Goal: Transaction & Acquisition: Purchase product/service

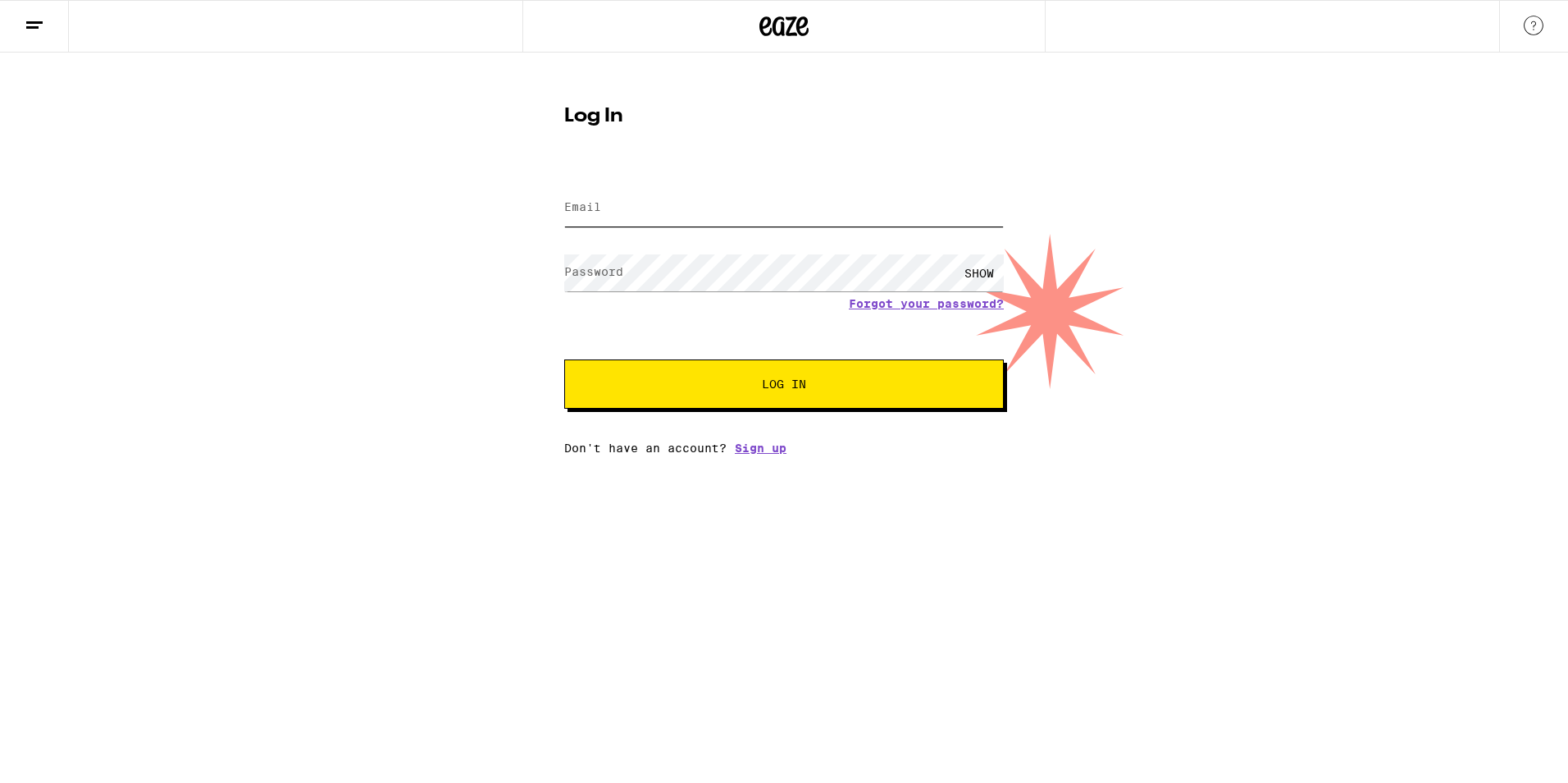
click at [641, 202] on input "Email" at bounding box center [784, 207] width 439 height 37
type input "[PERSON_NAME][EMAIL_ADDRESS][DOMAIN_NAME]"
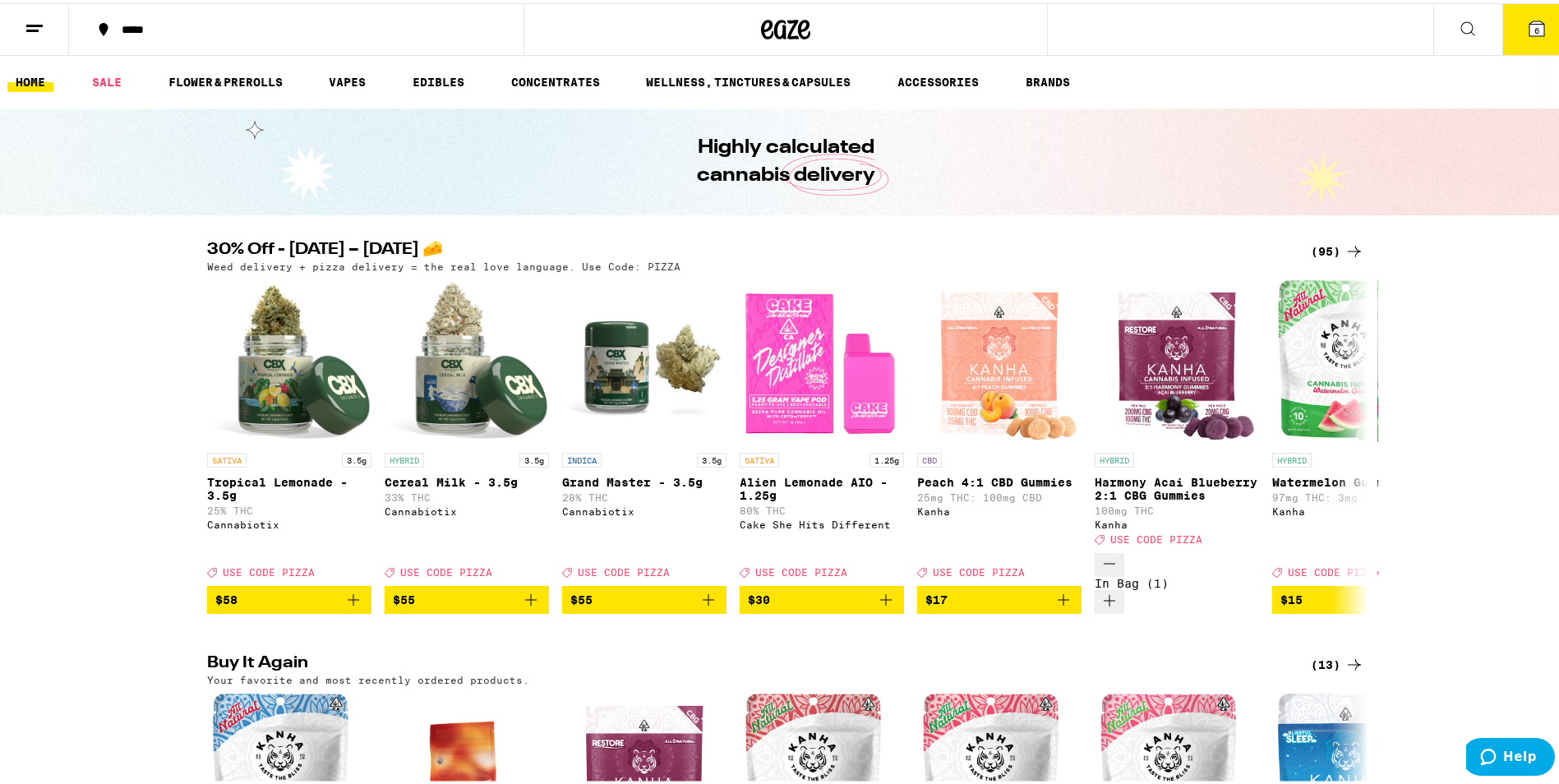
click at [1530, 20] on icon at bounding box center [1537, 25] width 15 height 15
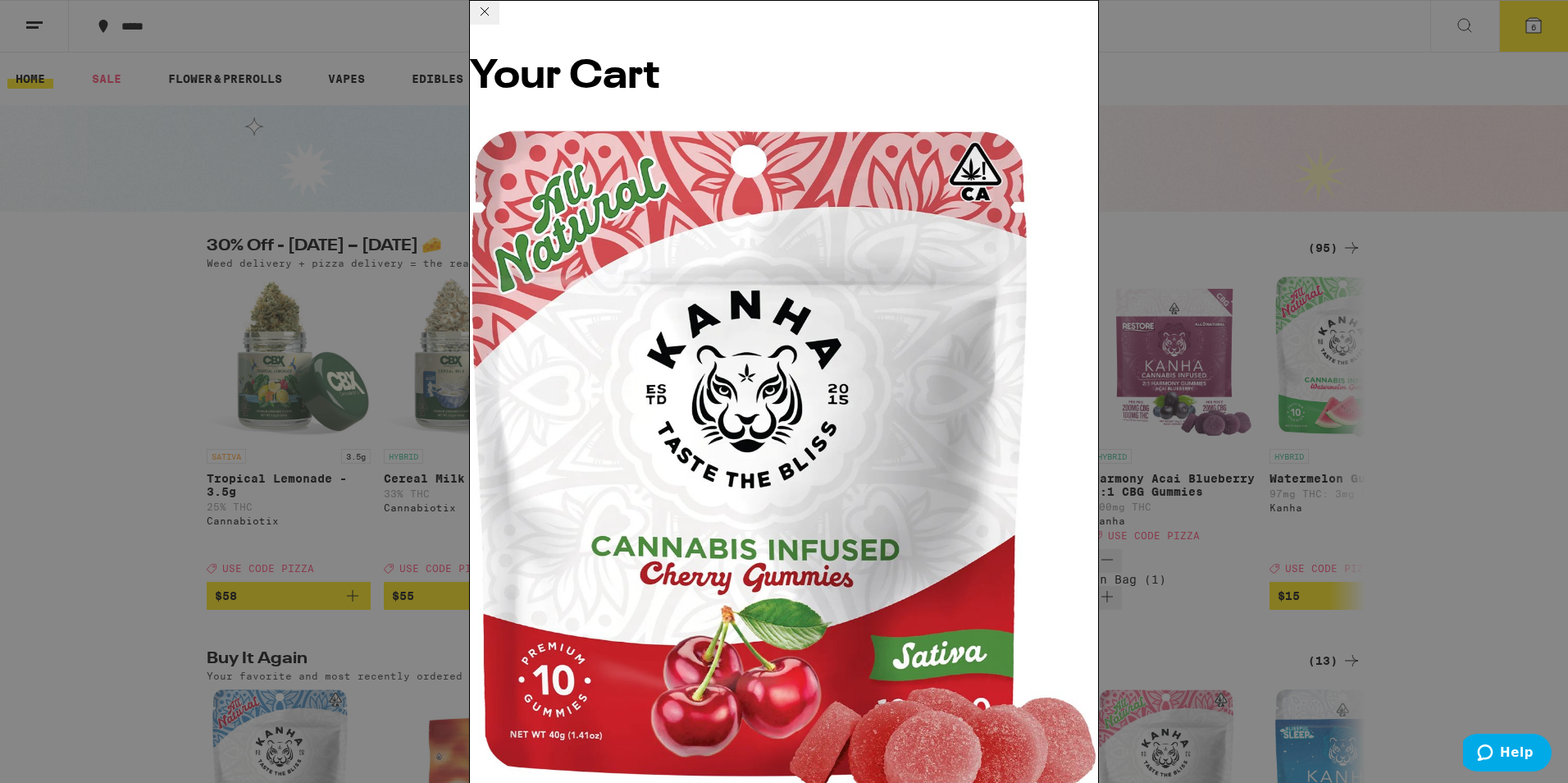
click at [489, 16] on icon at bounding box center [484, 11] width 8 height 8
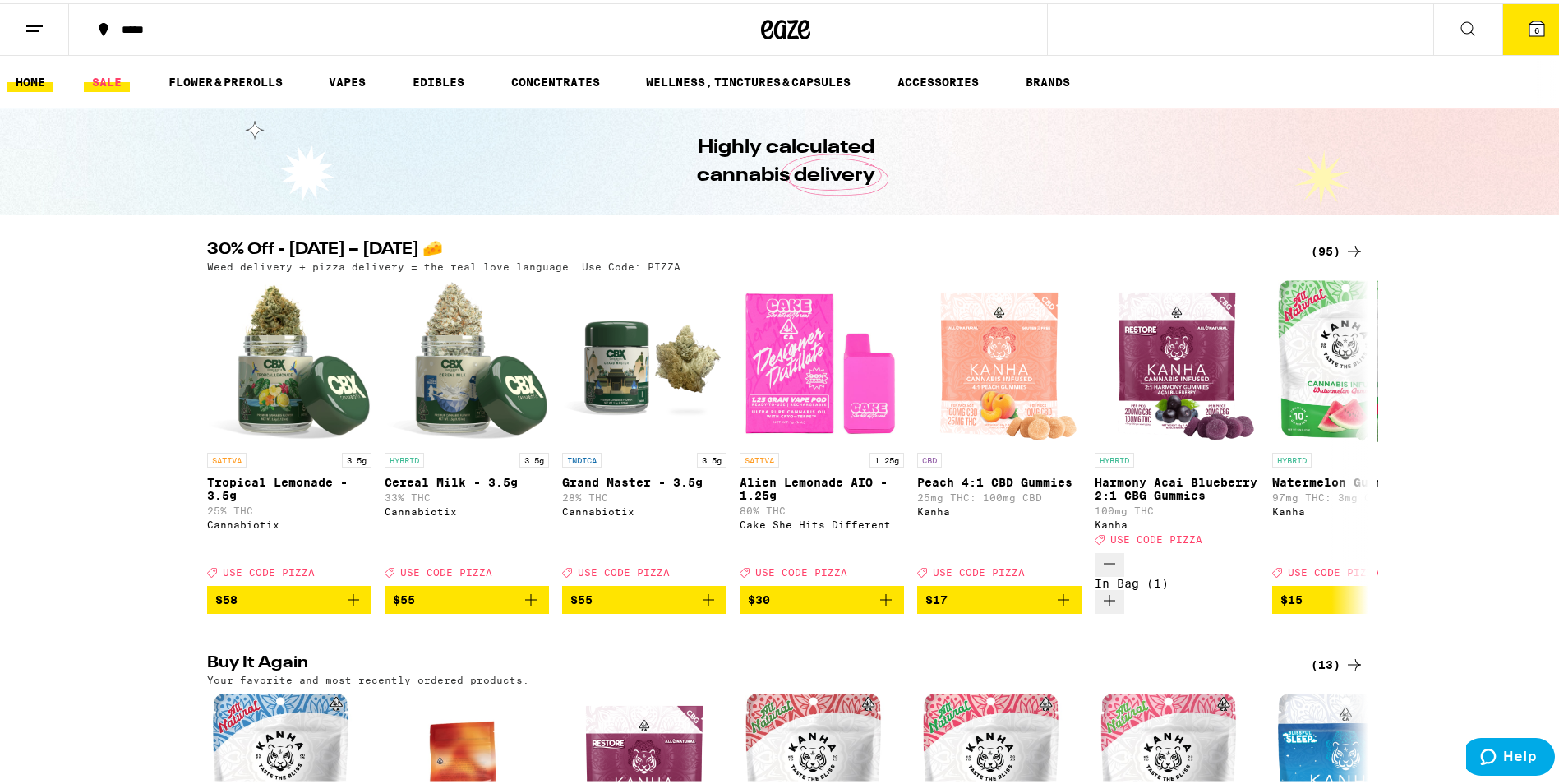
click at [112, 80] on link "SALE" at bounding box center [107, 78] width 46 height 20
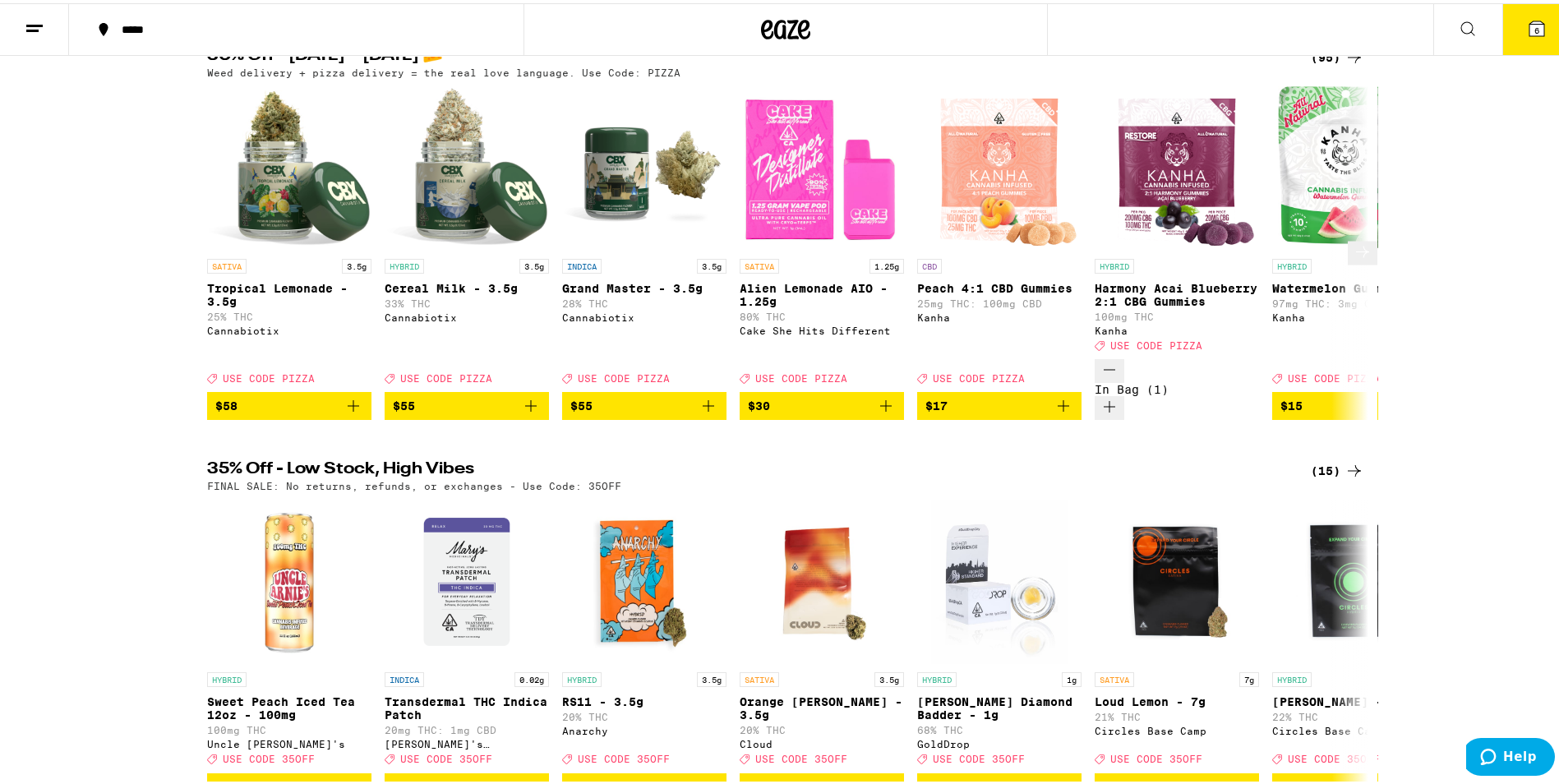
scroll to position [82, 0]
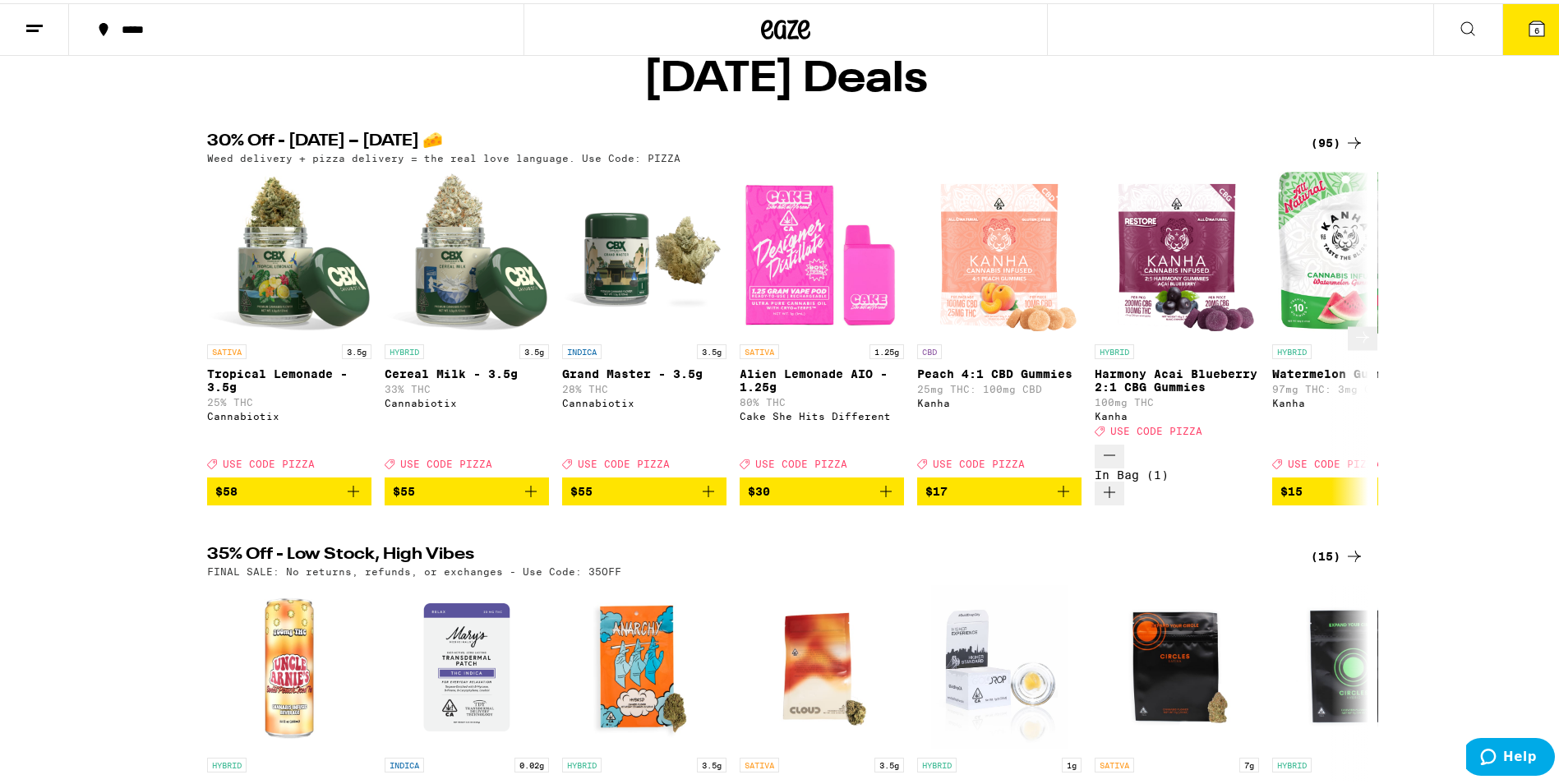
click at [1356, 340] on icon at bounding box center [1363, 335] width 13 height 11
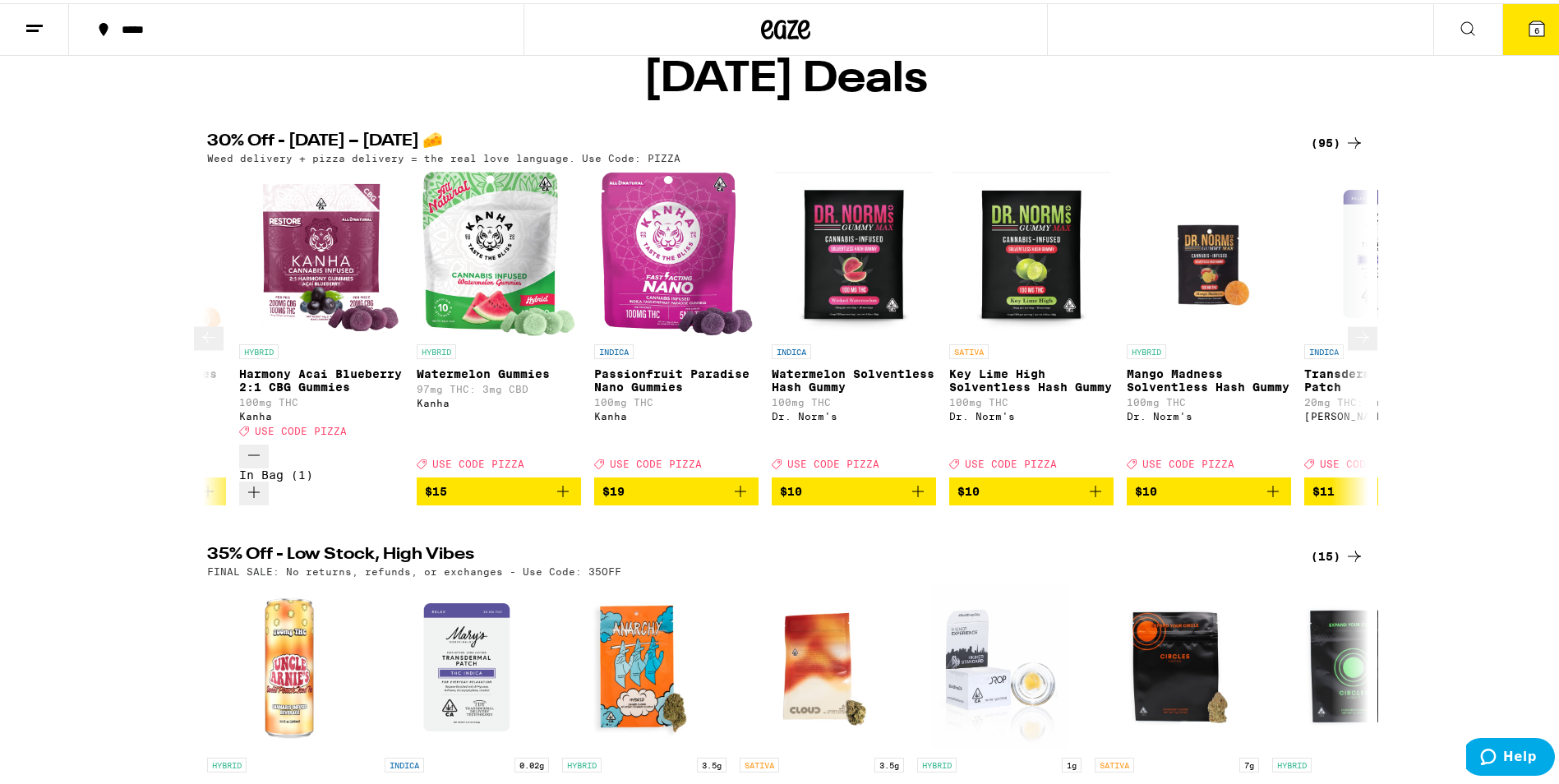
scroll to position [0, 978]
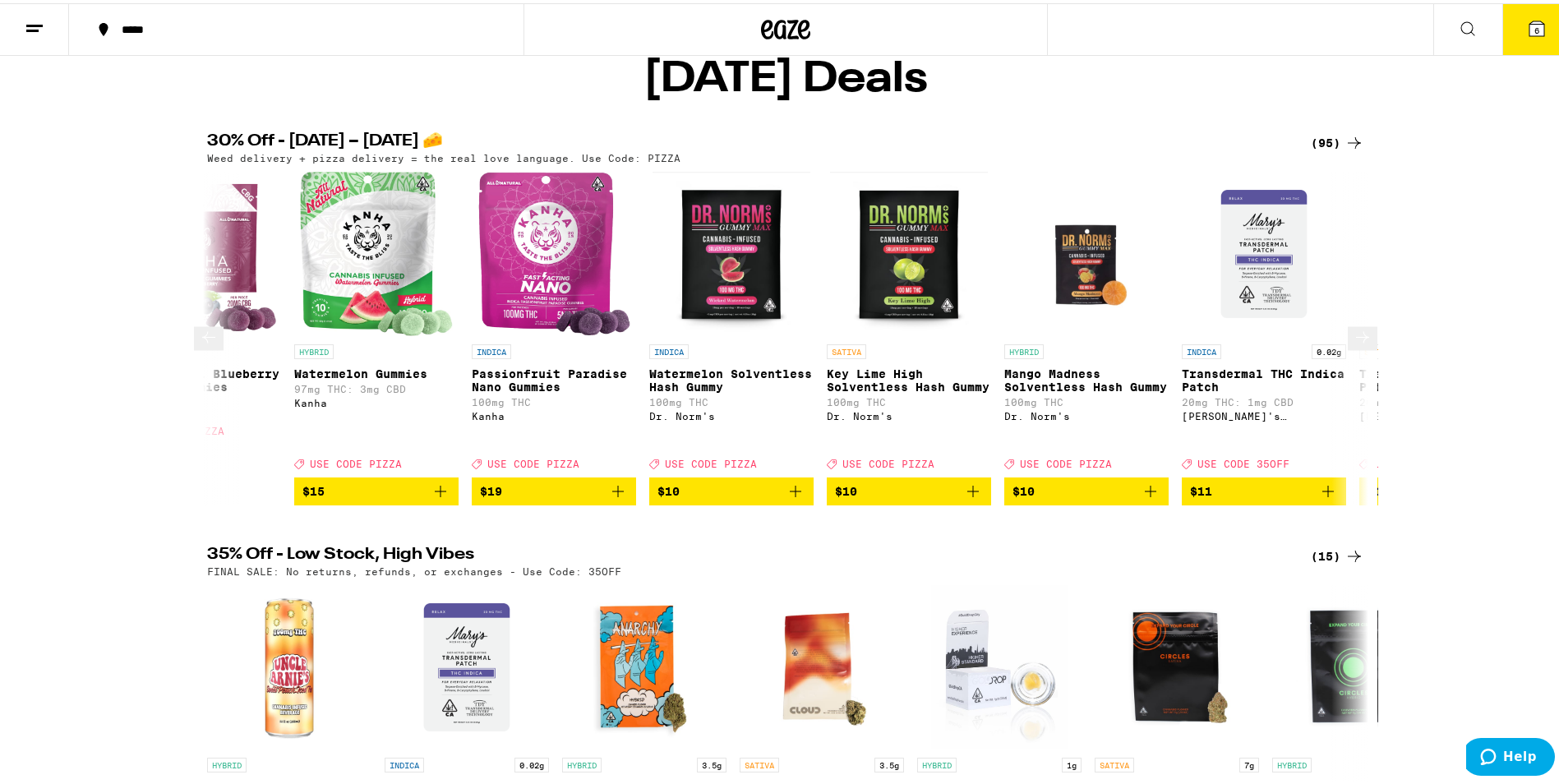
click at [1353, 344] on icon at bounding box center [1362, 334] width 20 height 20
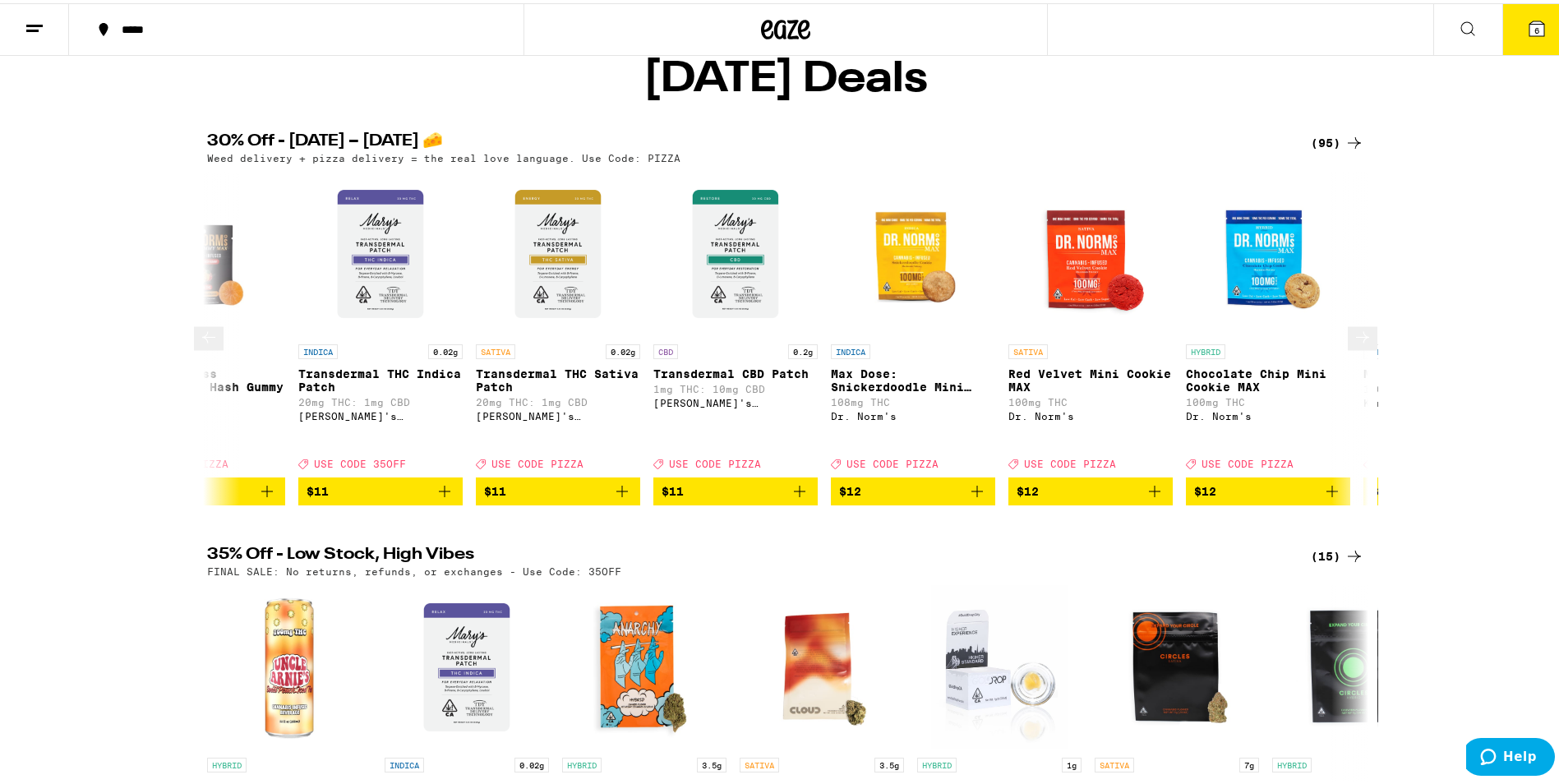
scroll to position [0, 1956]
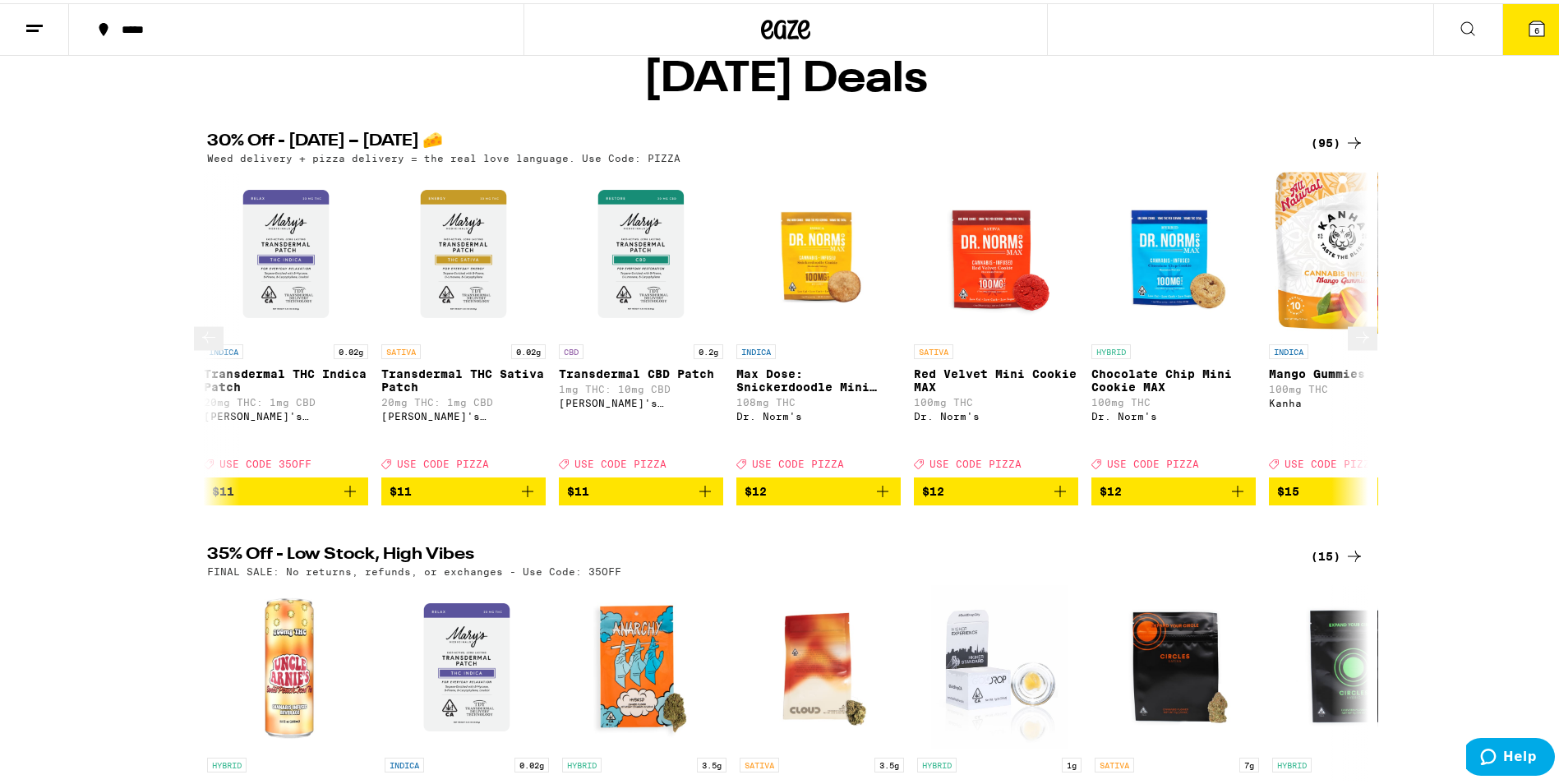
click at [1353, 344] on icon at bounding box center [1362, 334] width 20 height 20
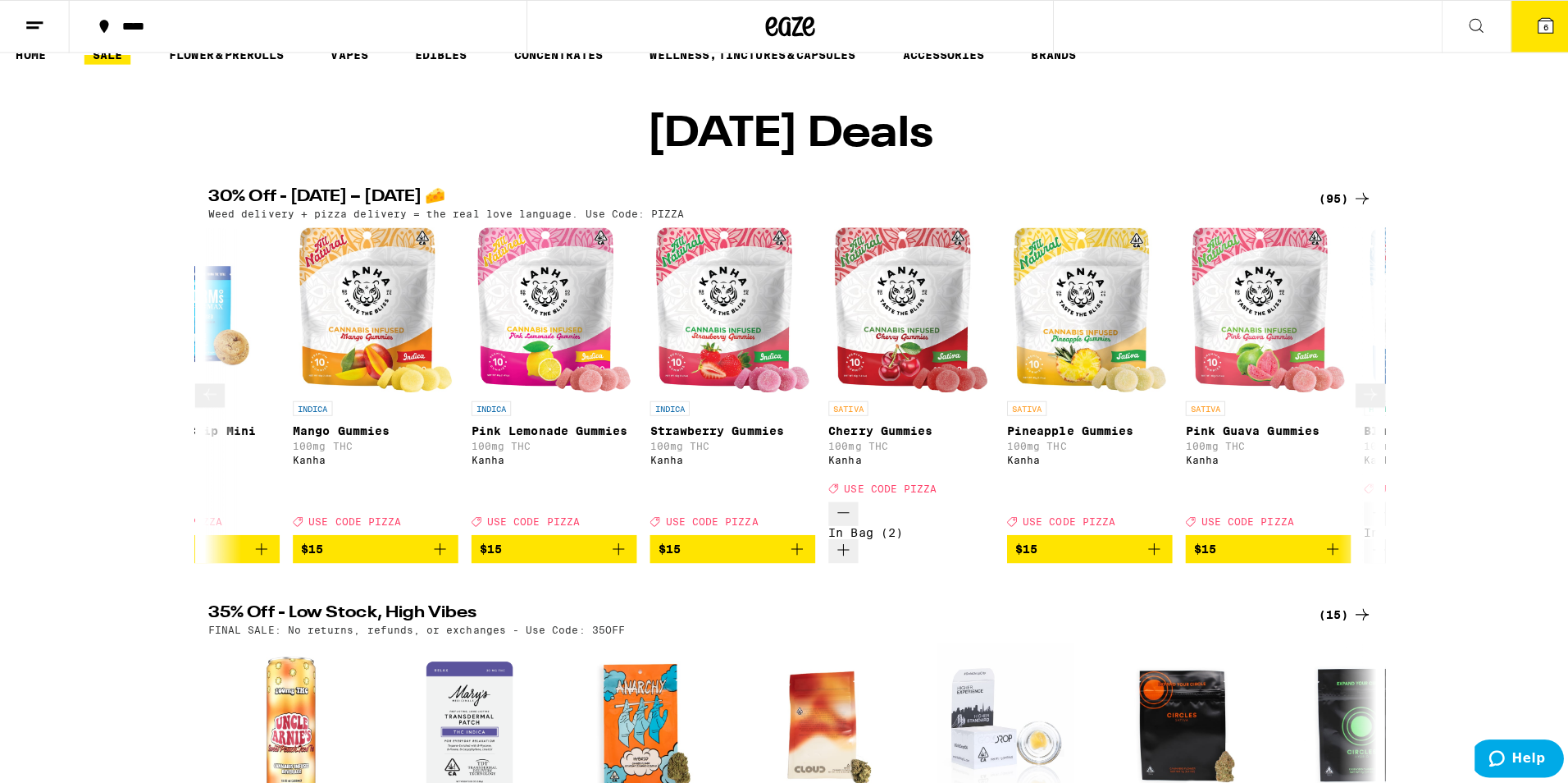
scroll to position [0, 0]
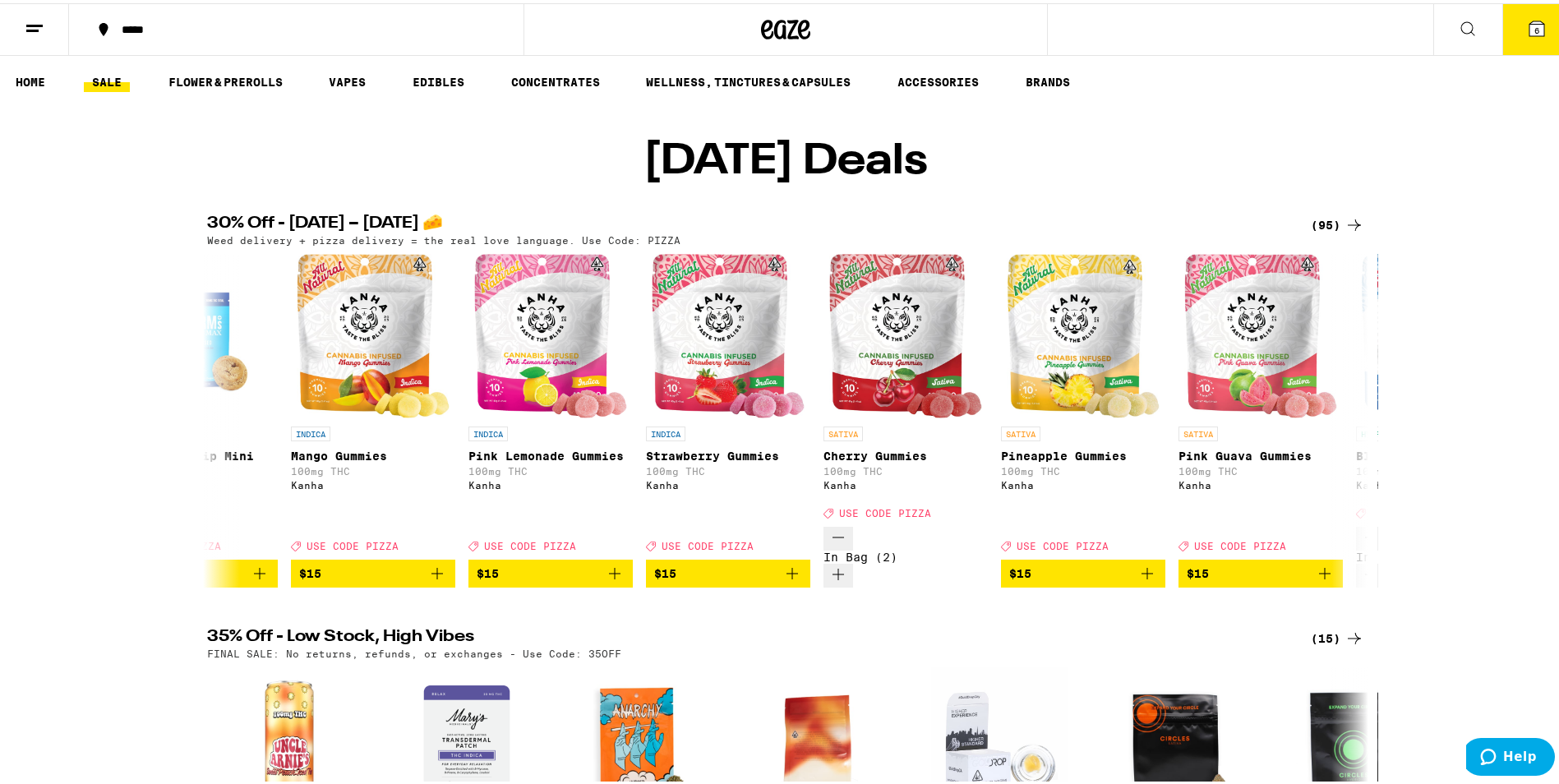
click at [1533, 22] on icon at bounding box center [1536, 25] width 20 height 20
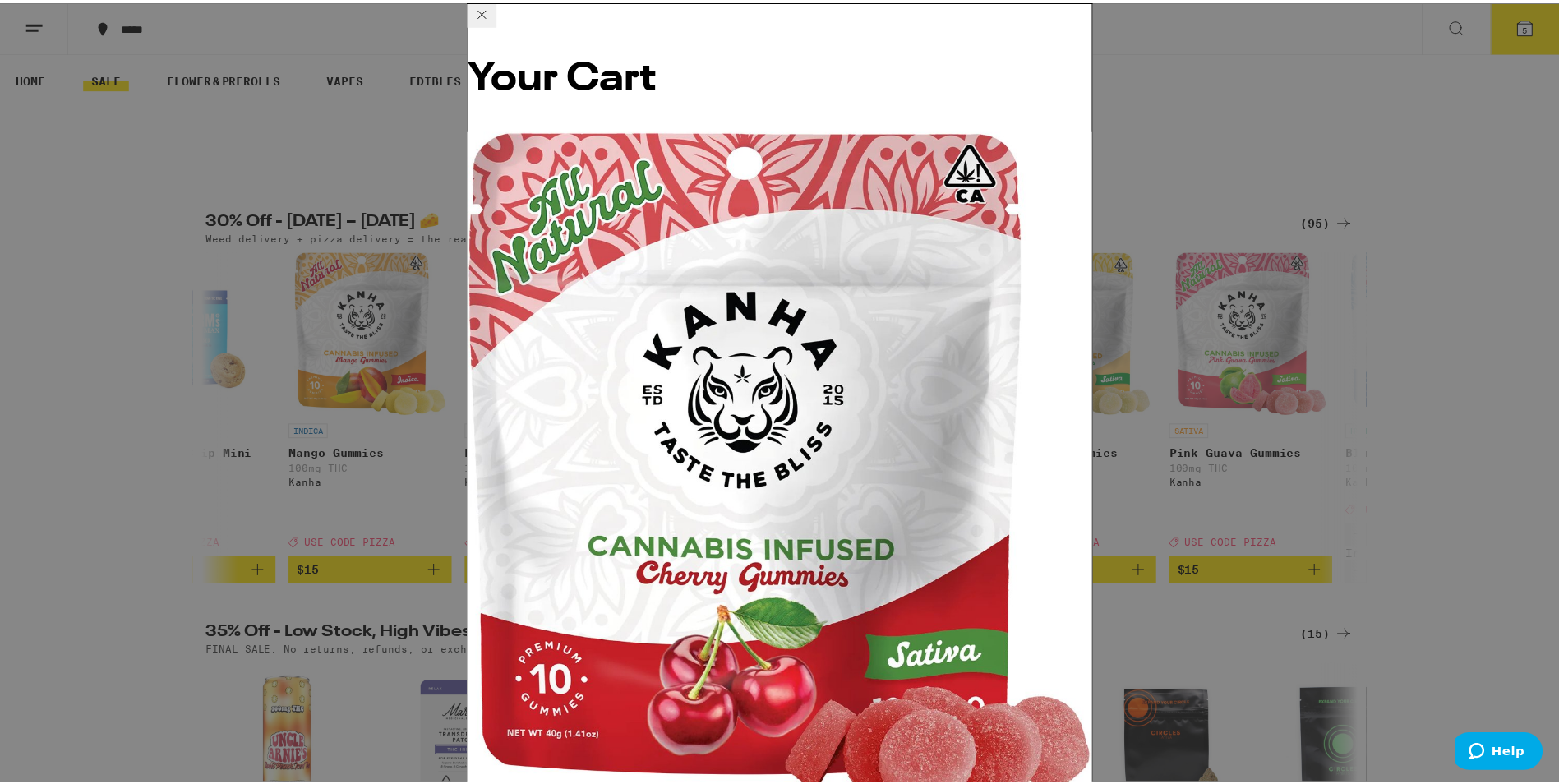
scroll to position [34, 0]
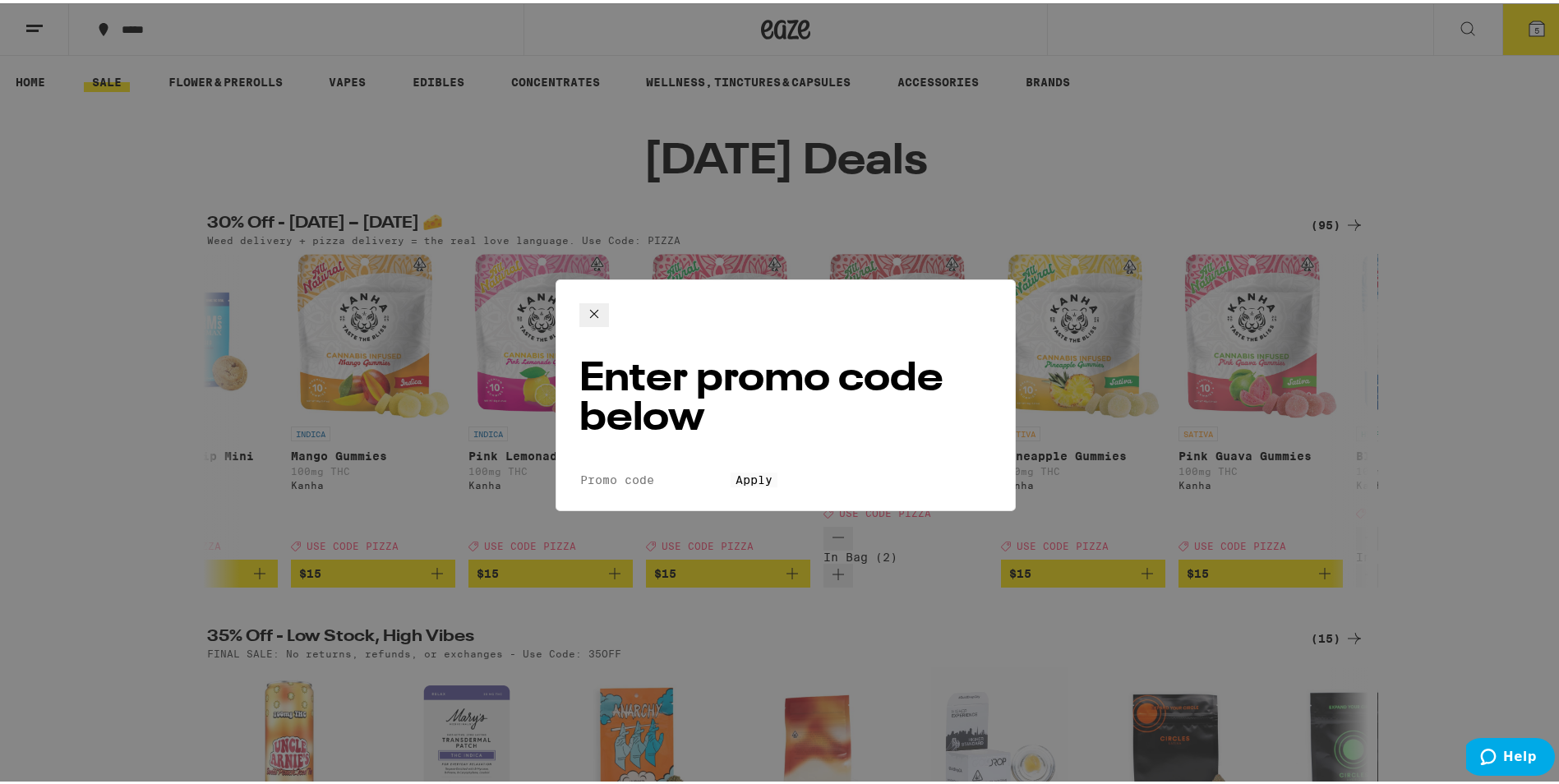
click at [694, 469] on input "Promo Code" at bounding box center [655, 477] width 151 height 15
type input "PIZZA"
click at [735, 470] on span "Apply" at bounding box center [753, 477] width 37 height 13
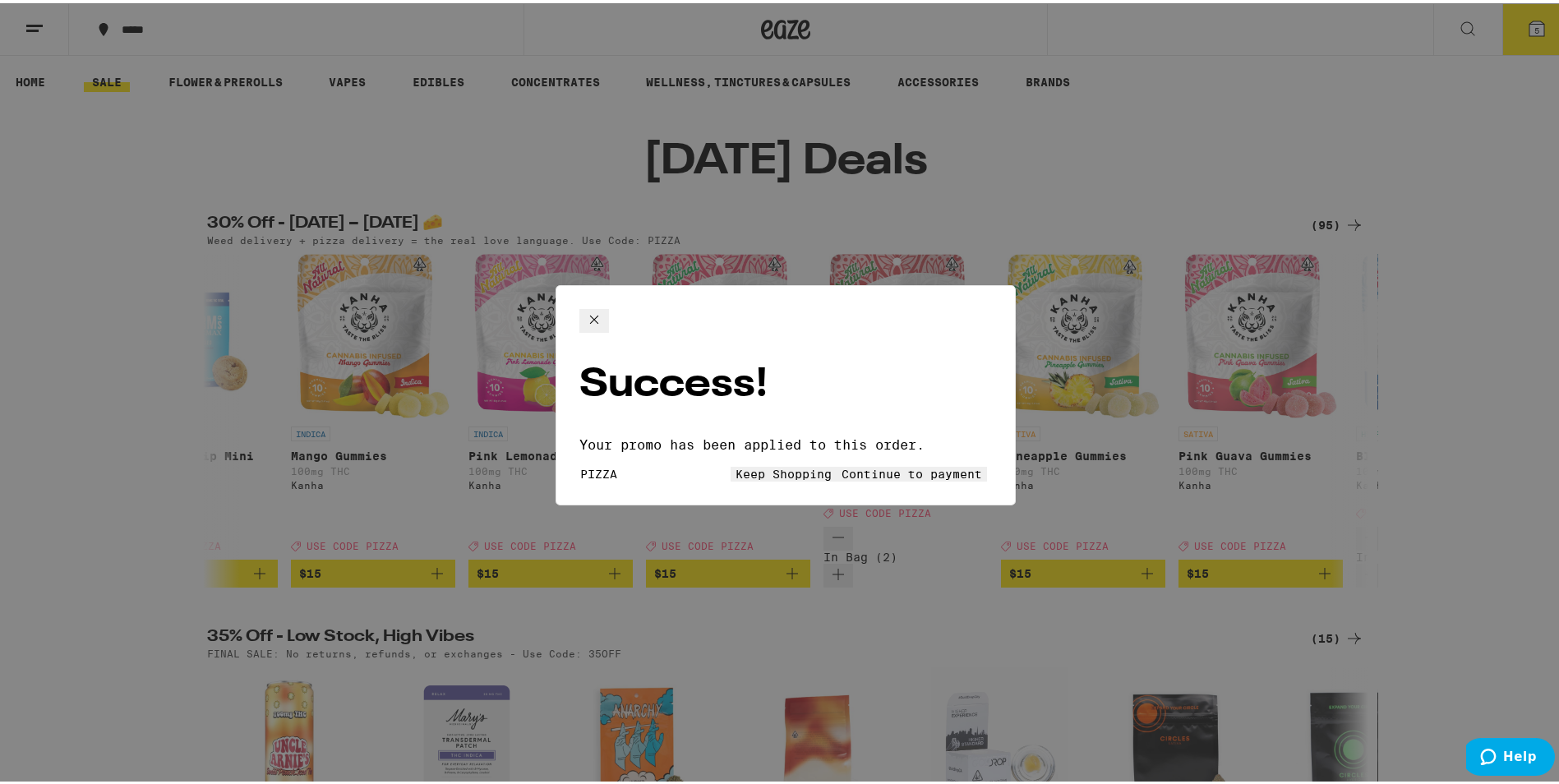
click at [877, 465] on span "Continue to payment" at bounding box center [911, 471] width 140 height 13
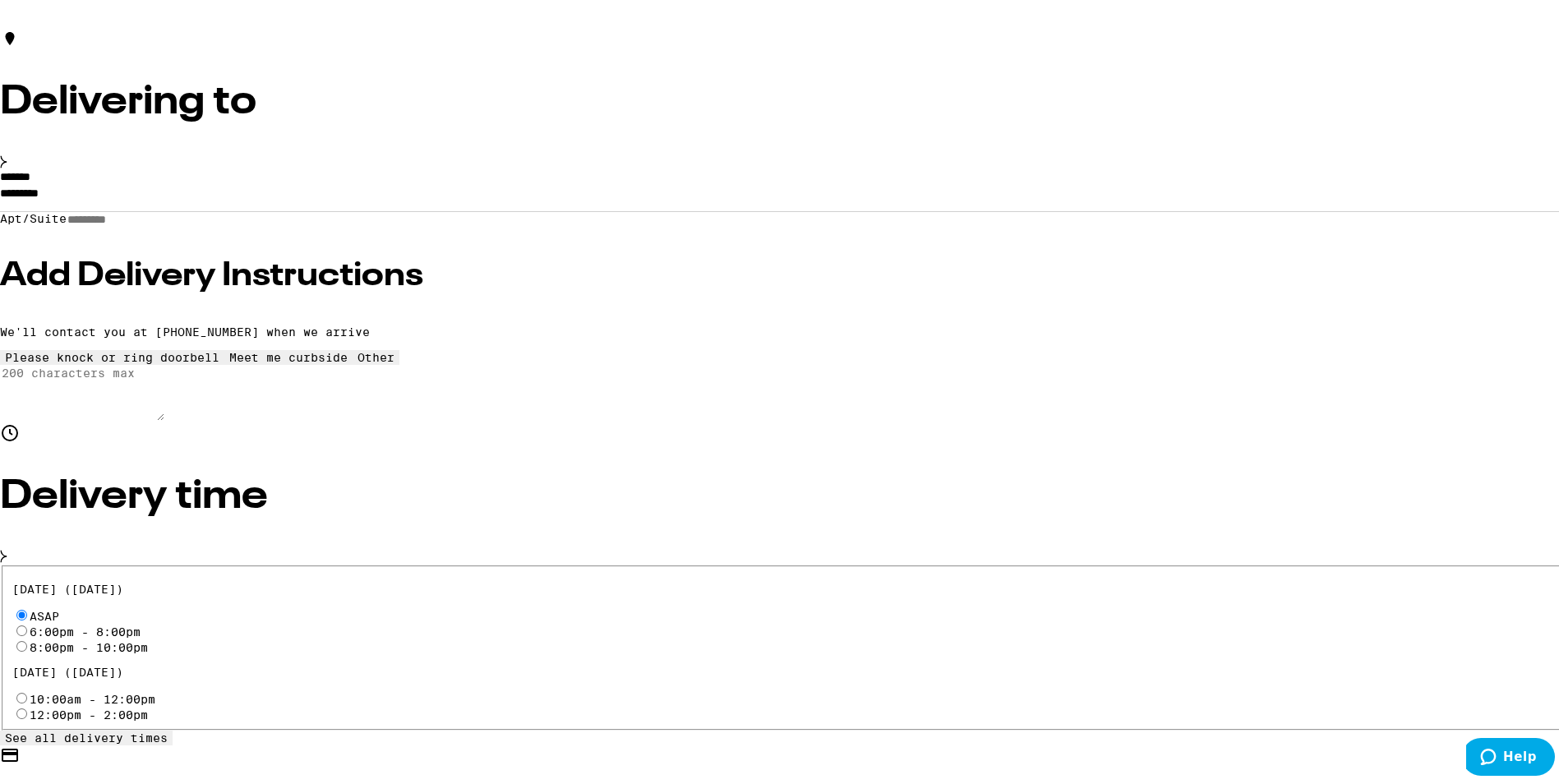
scroll to position [82, 0]
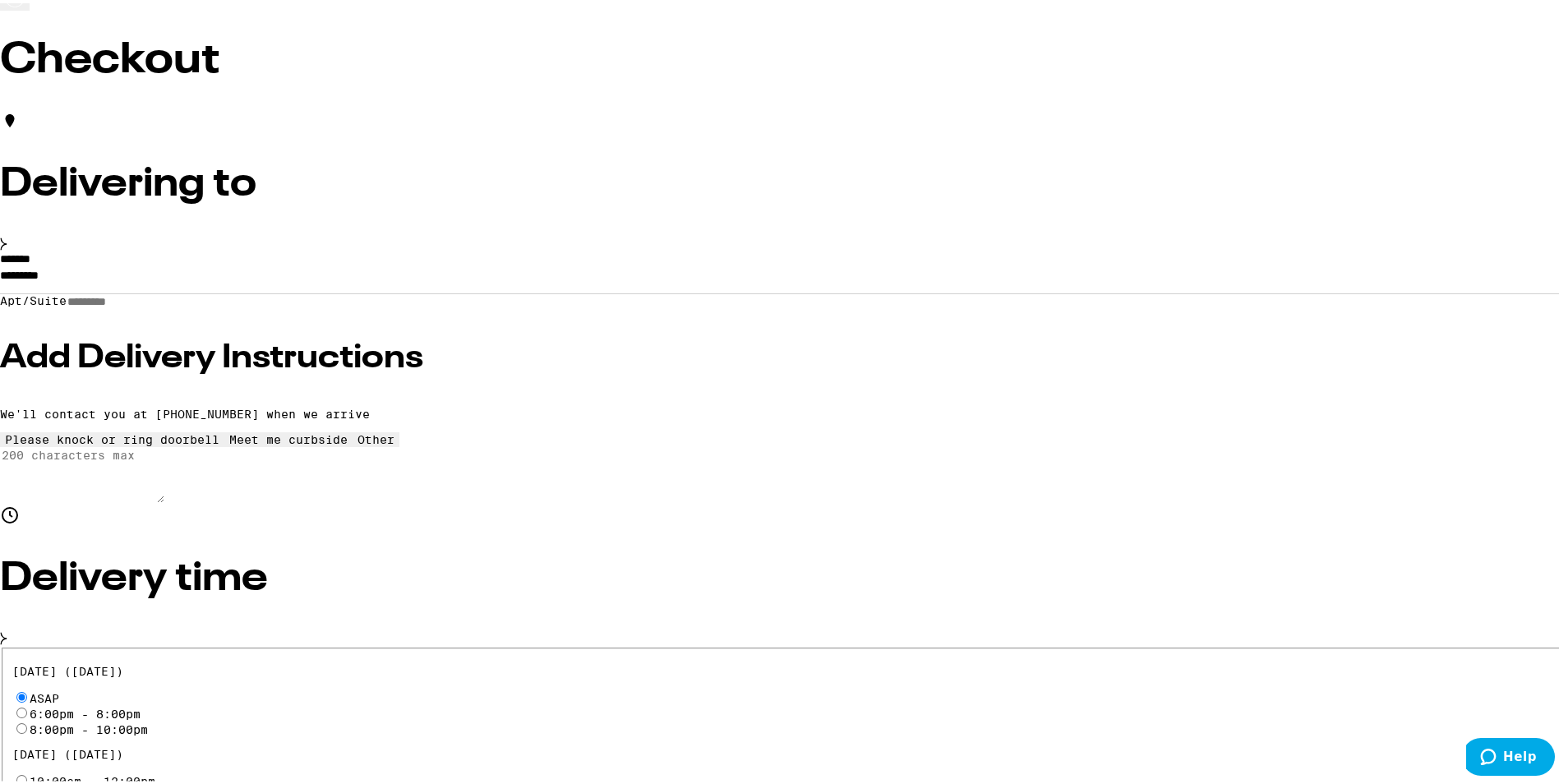
click at [427, 290] on input "*********" at bounding box center [785, 276] width 1571 height 28
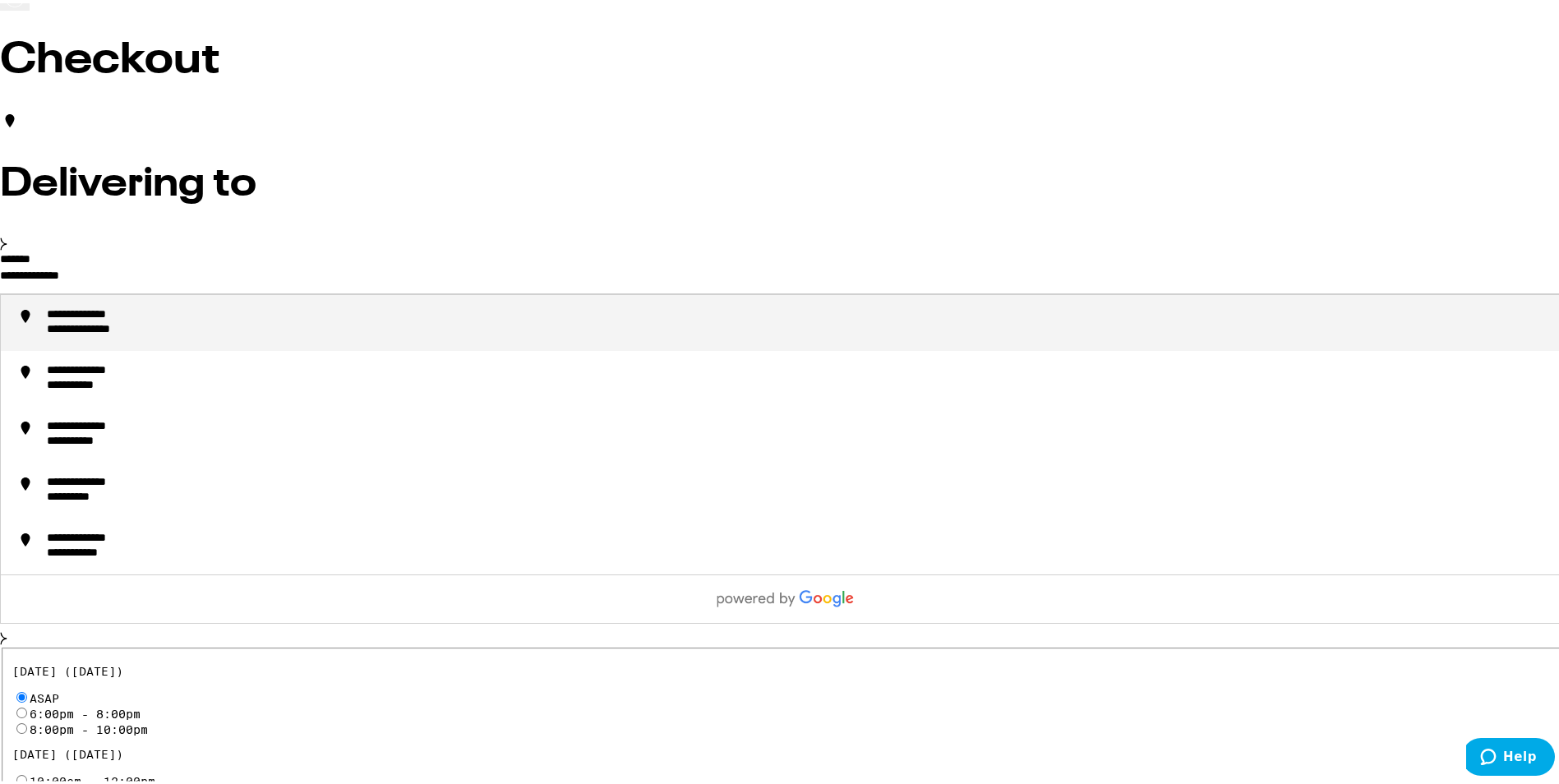
click at [527, 335] on div "**********" at bounding box center [802, 318] width 1511 height 29
type input "**********"
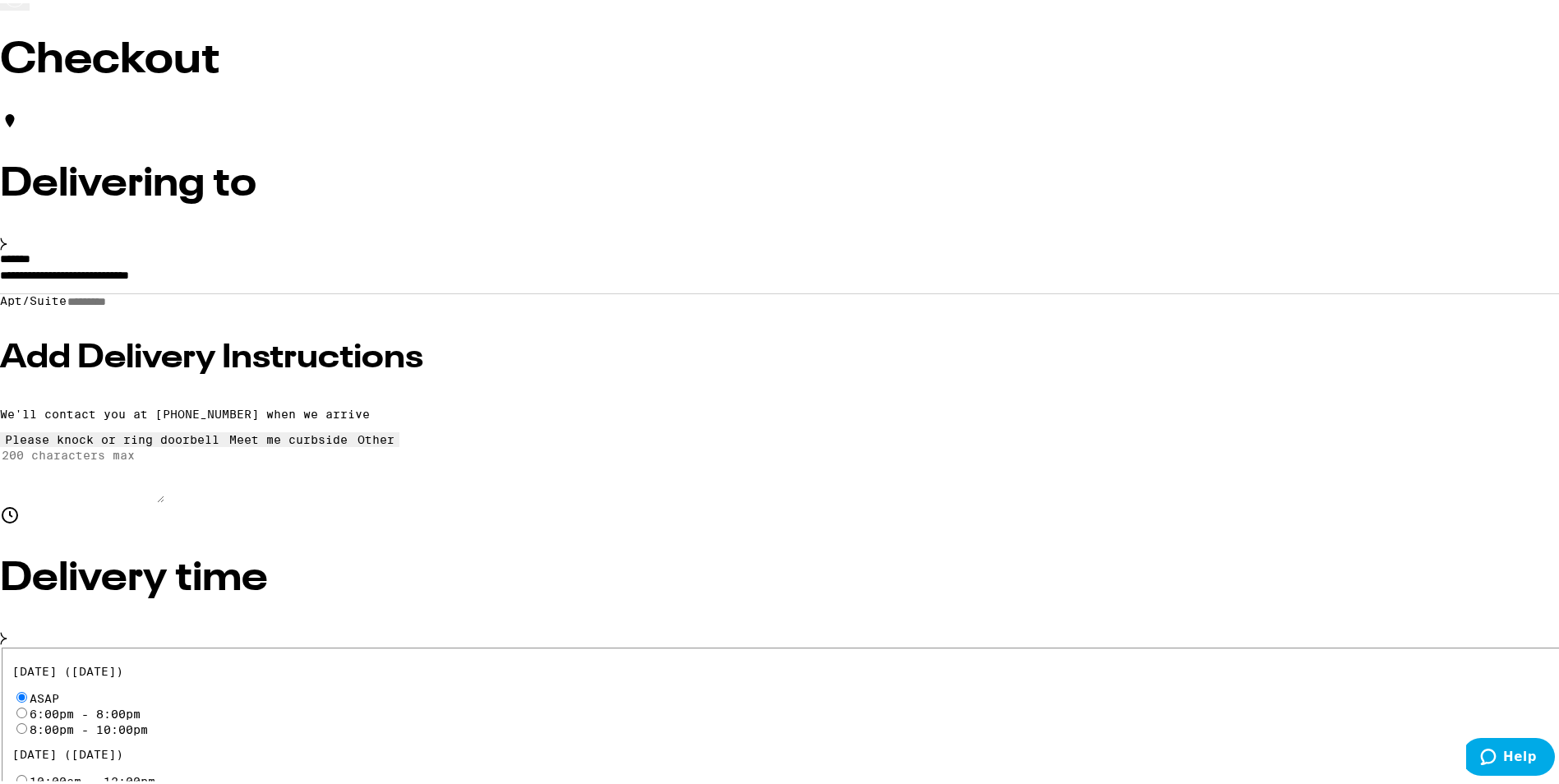
click at [183, 305] on input "Apt/Suite" at bounding box center [125, 299] width 117 height 14
type input "*"
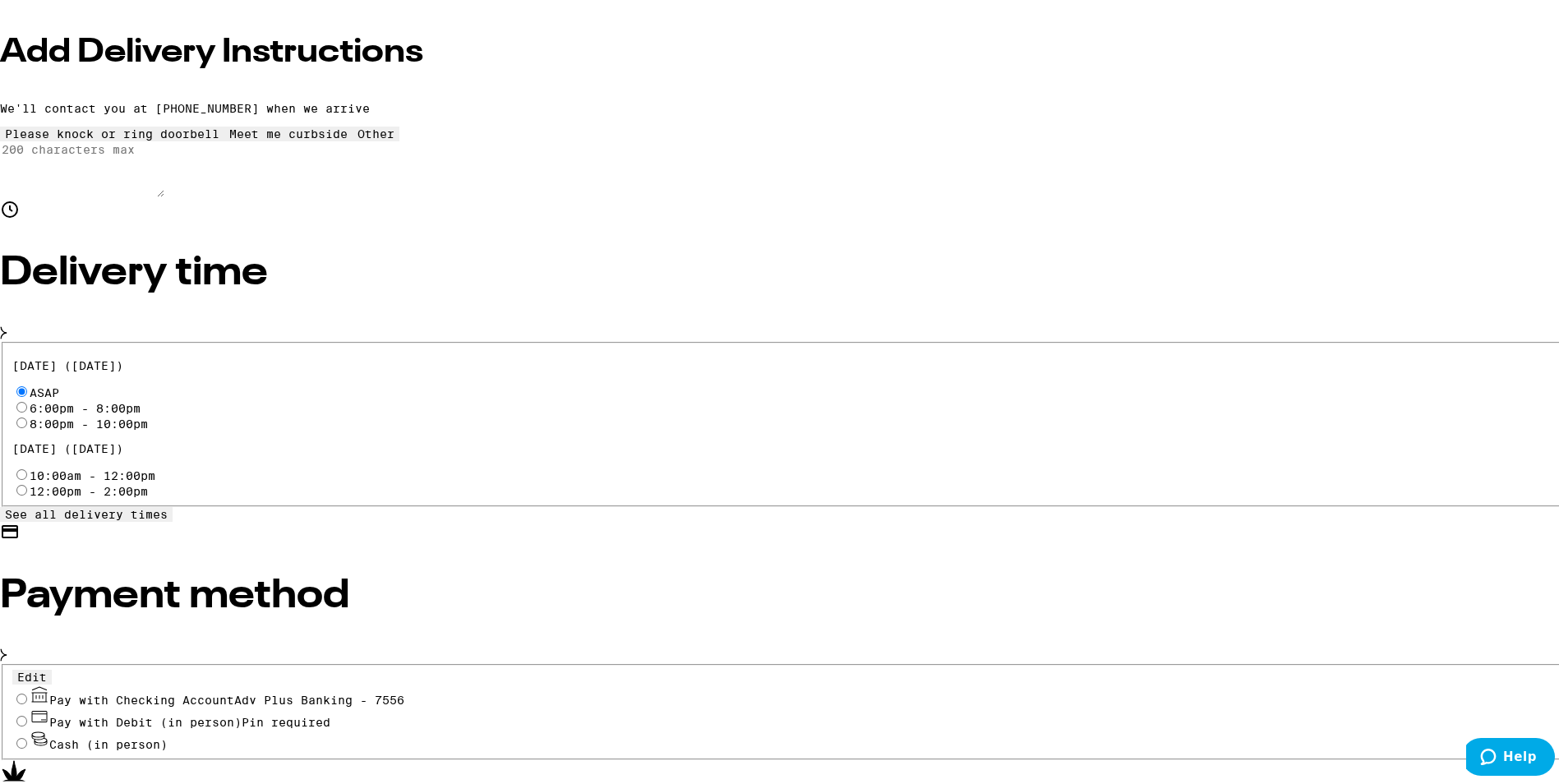
scroll to position [411, 0]
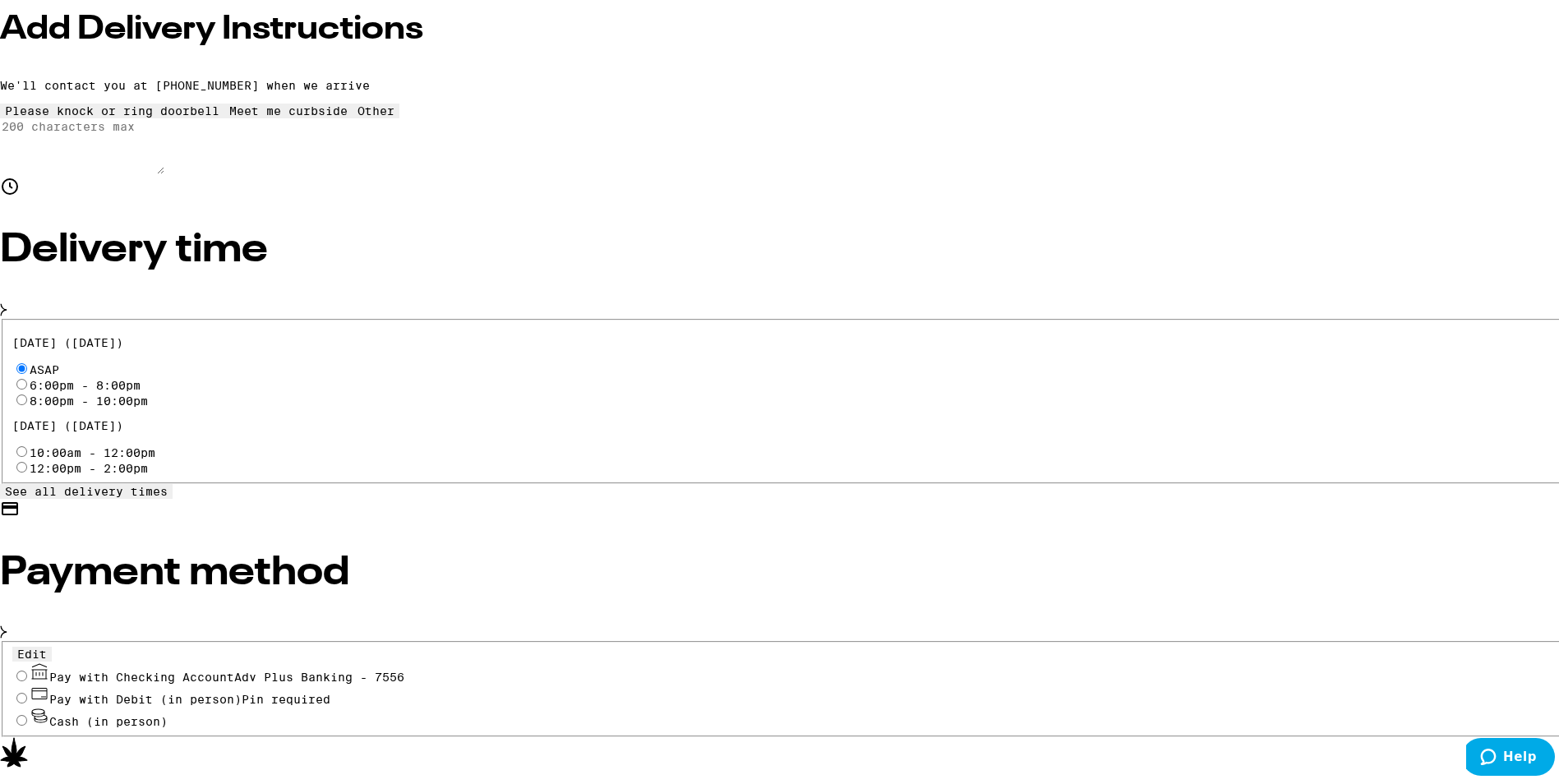
click at [27, 667] on input "Pay with Checking Account Adv Plus Banking - 7556" at bounding box center [21, 672] width 10 height 10
radio input "true"
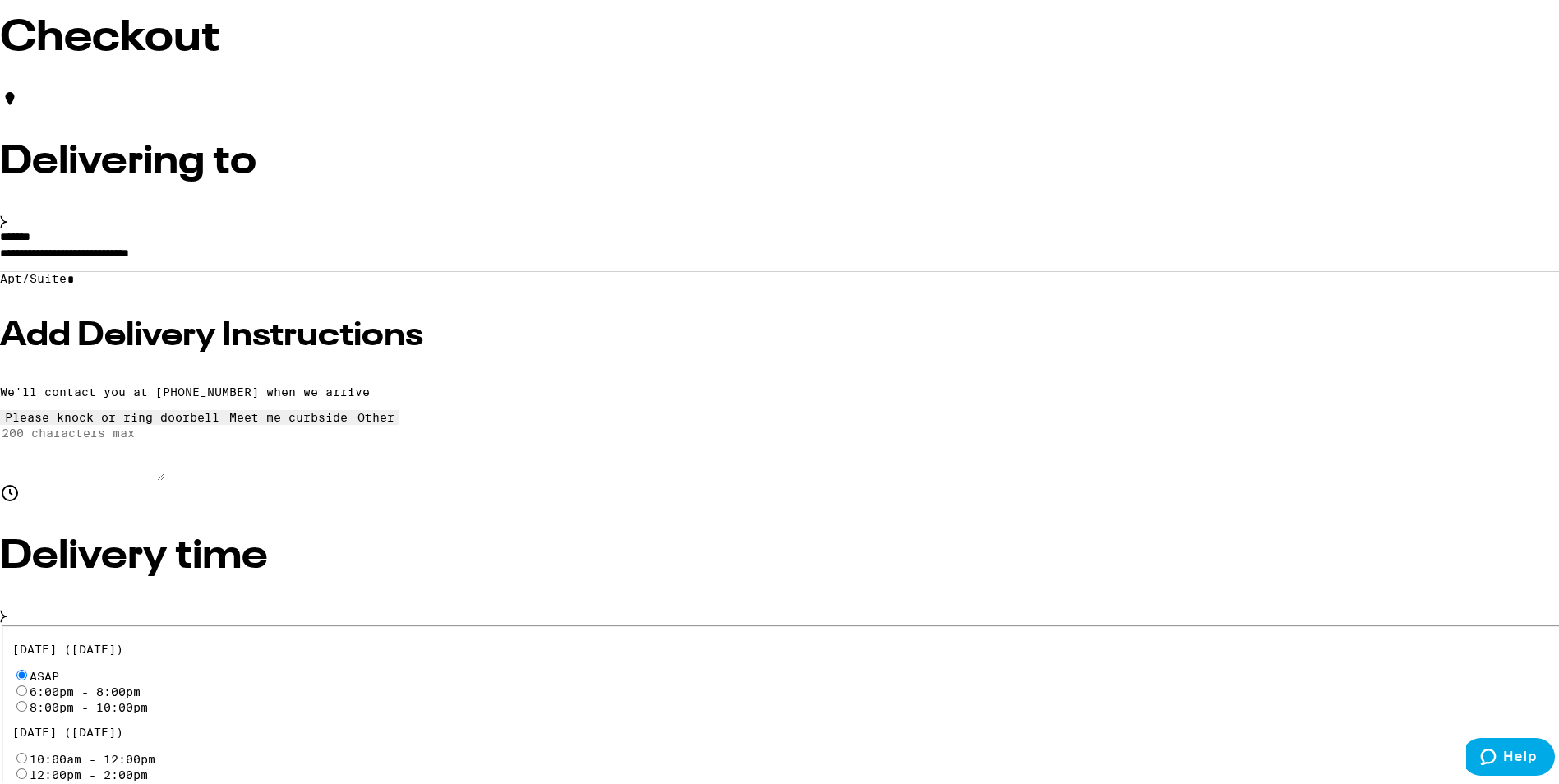
scroll to position [15, 0]
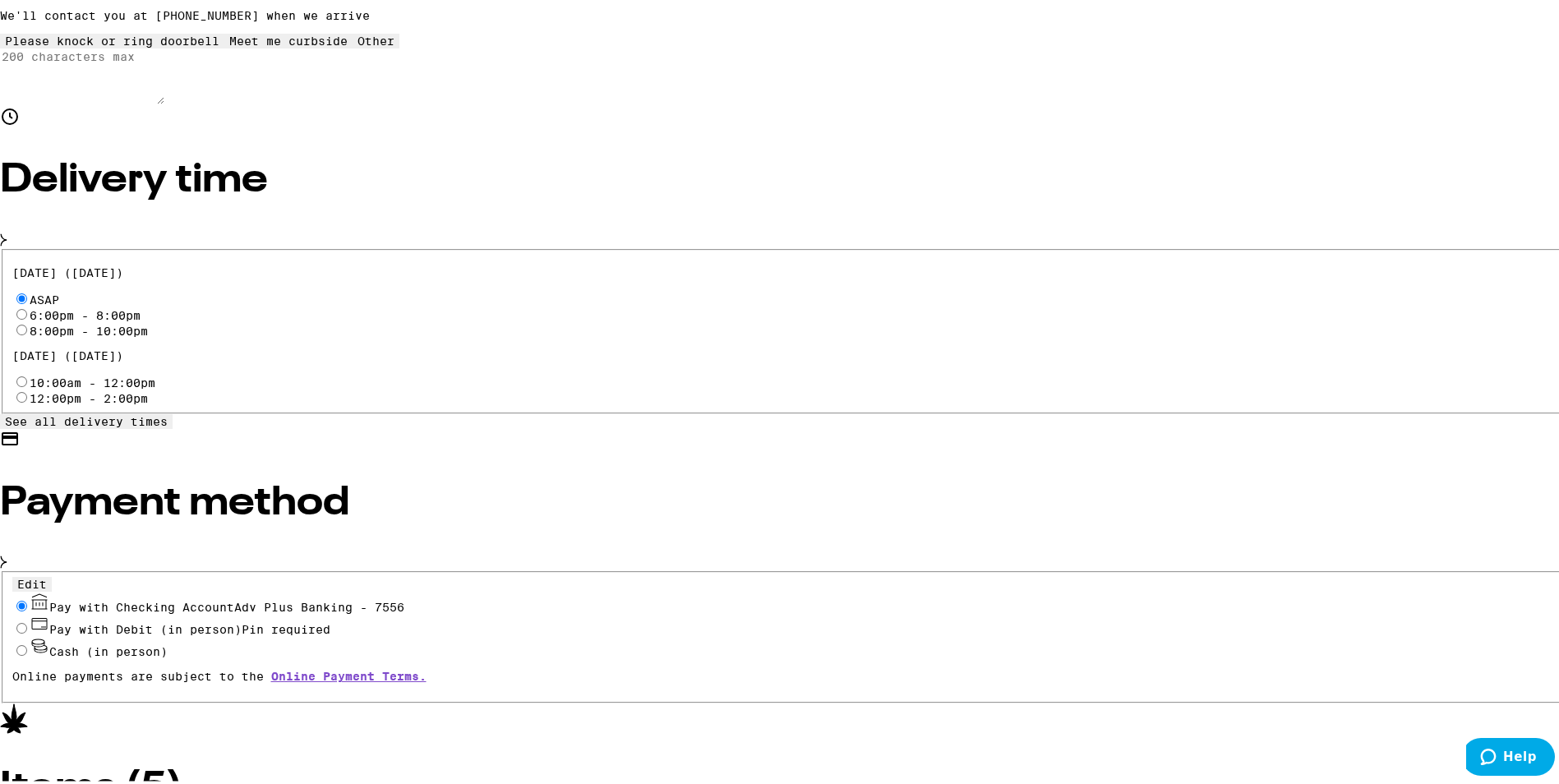
scroll to position [508, 0]
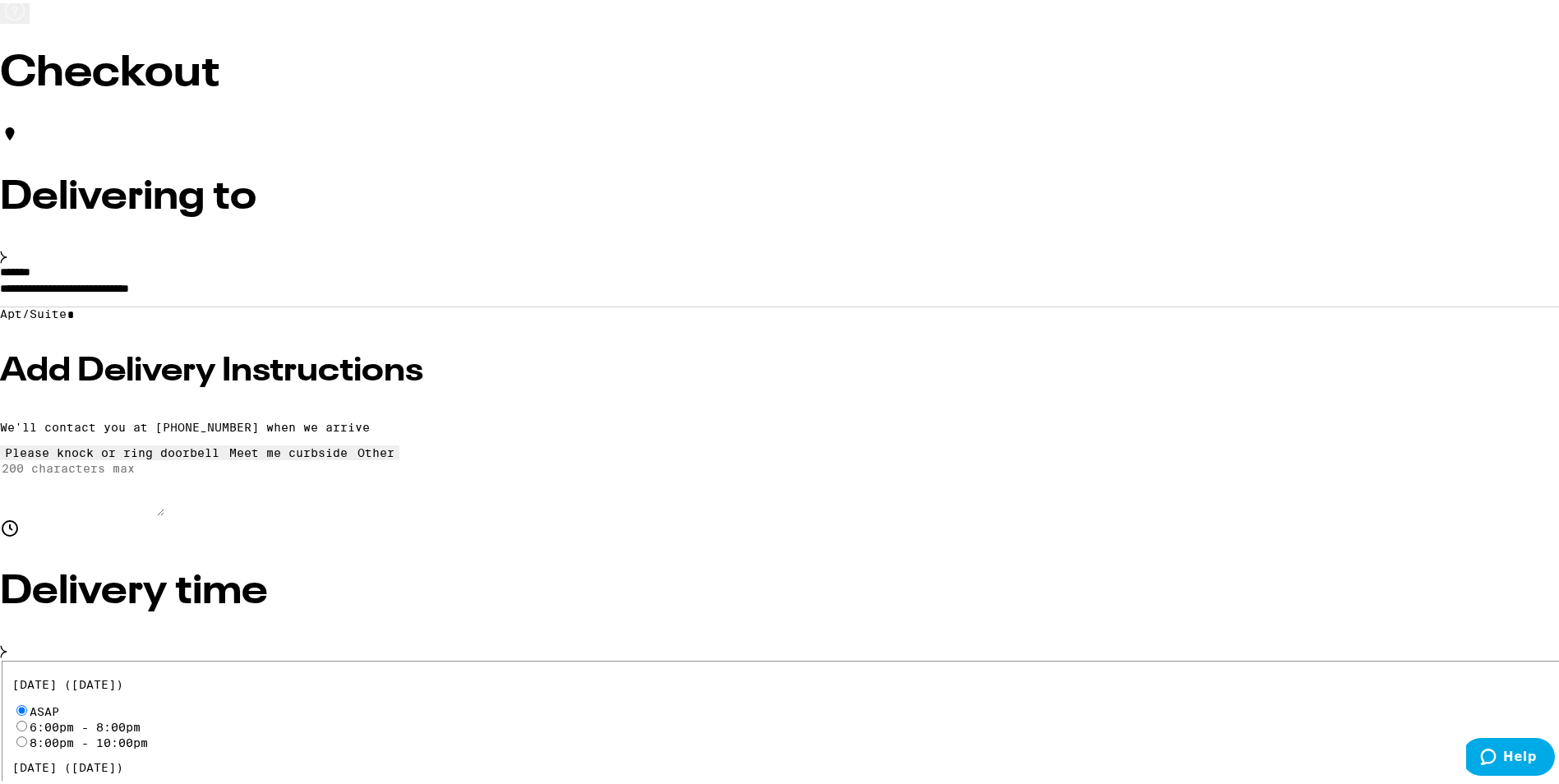
scroll to position [97, 0]
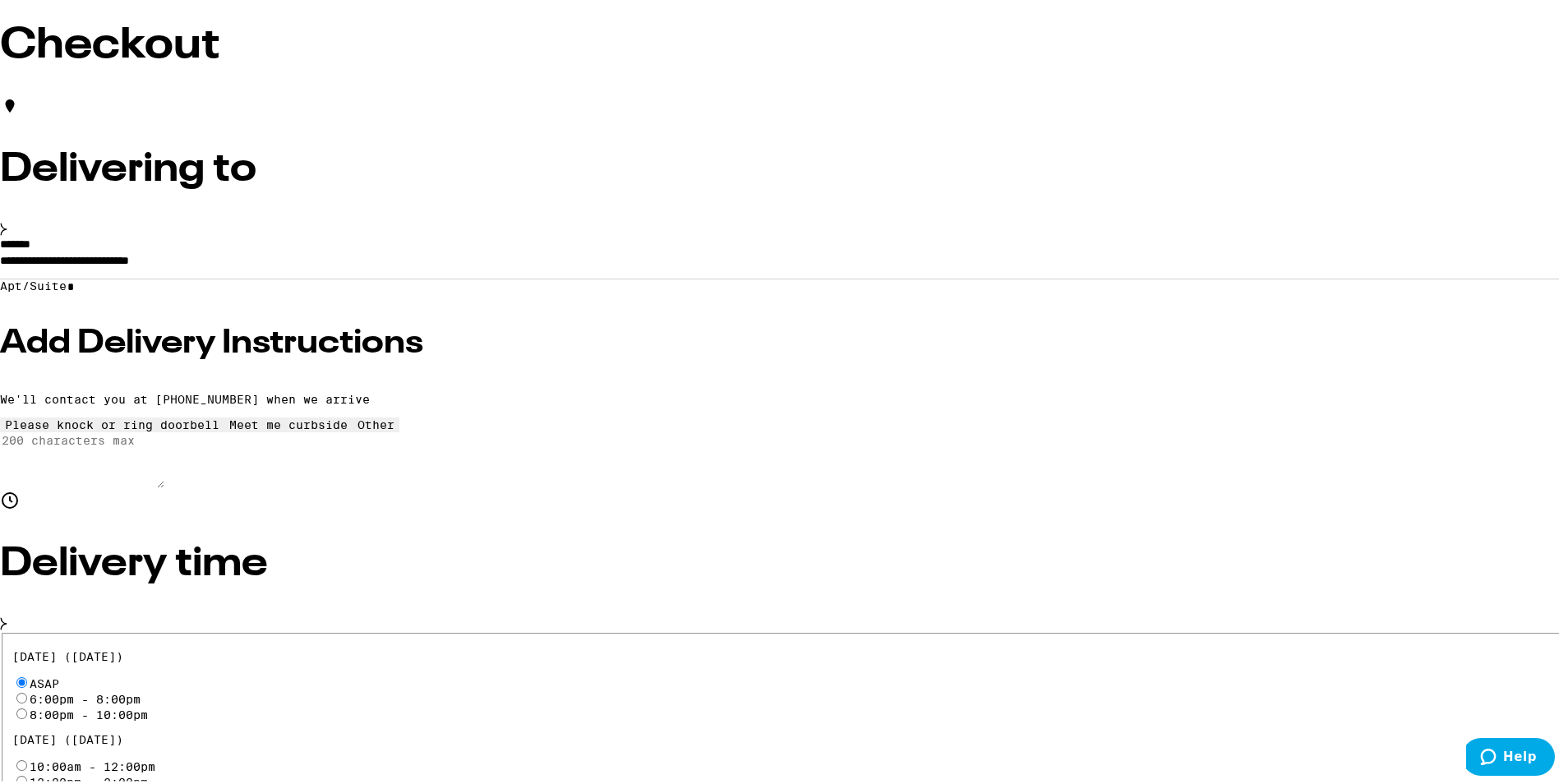
click at [473, 356] on h3 "Add Delivery Instructions" at bounding box center [785, 340] width 1571 height 33
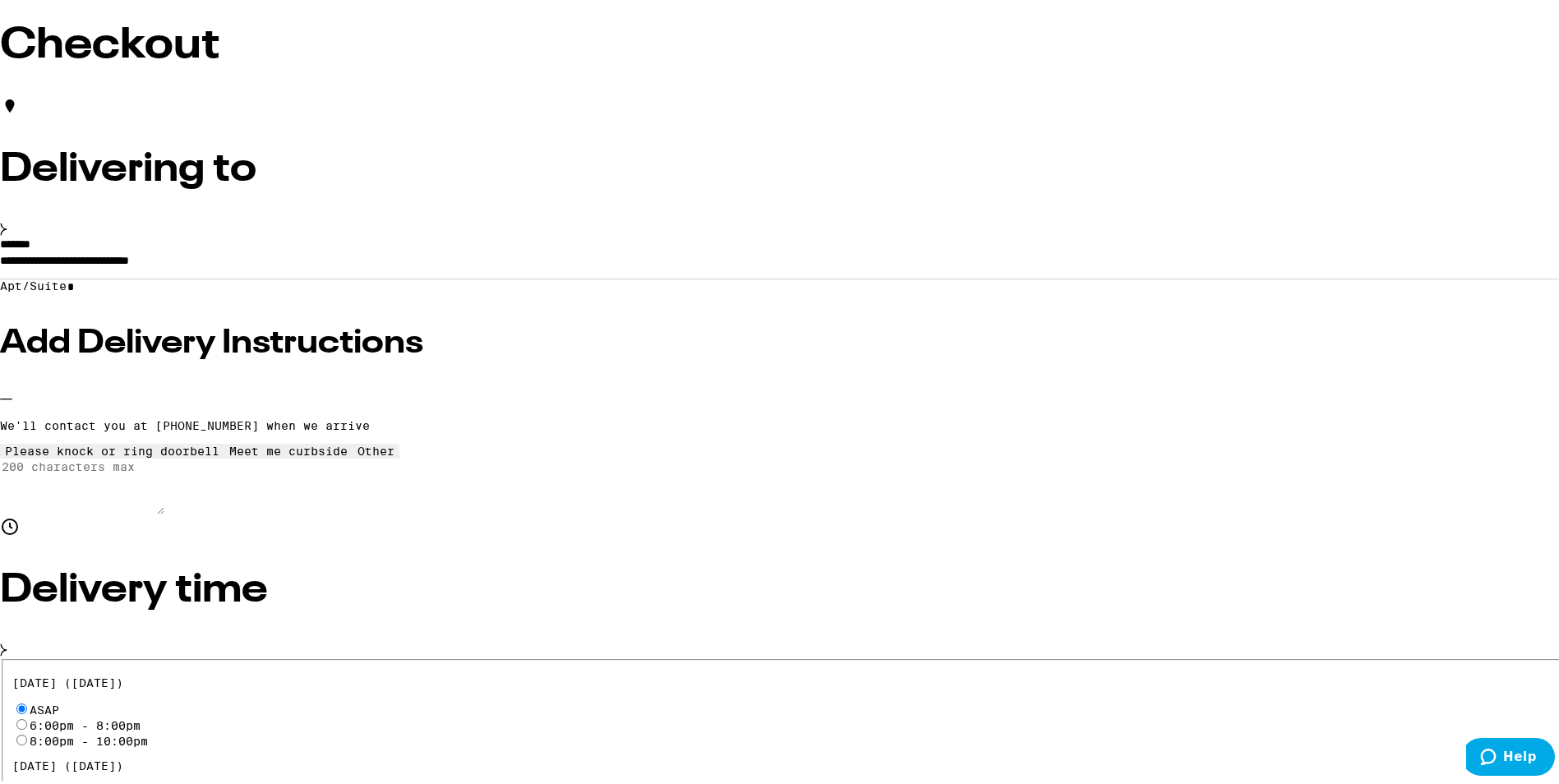
click at [376, 441] on icon at bounding box center [376, 441] width 0 height 0
click at [164, 511] on textarea "Enter any other delivery instructions you want driver to know" at bounding box center [82, 482] width 164 height 56
type textarea "E"
type textarea "2nd entrance on the Left after turning on to [PERSON_NAME]."
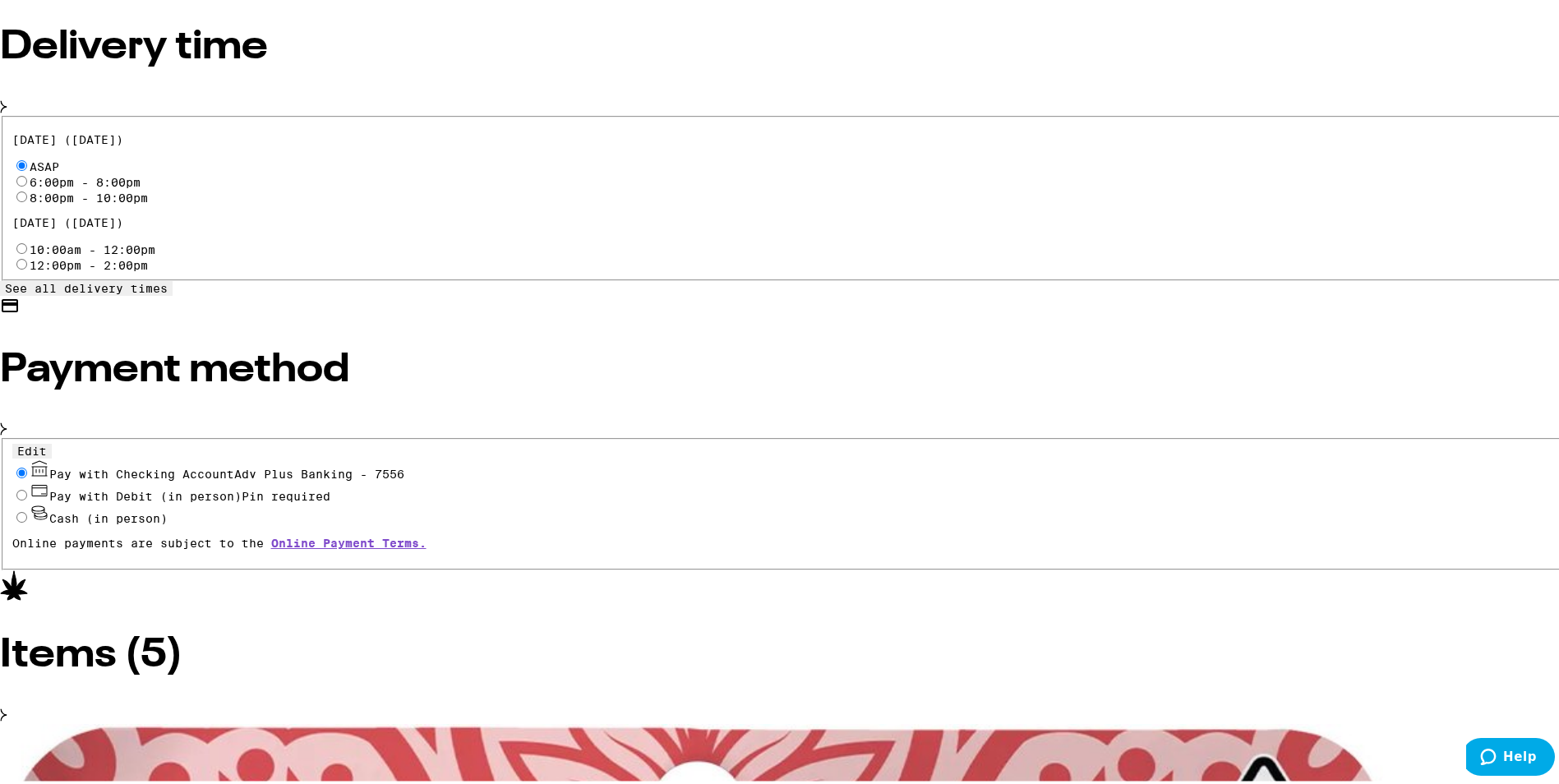
scroll to position [725, 0]
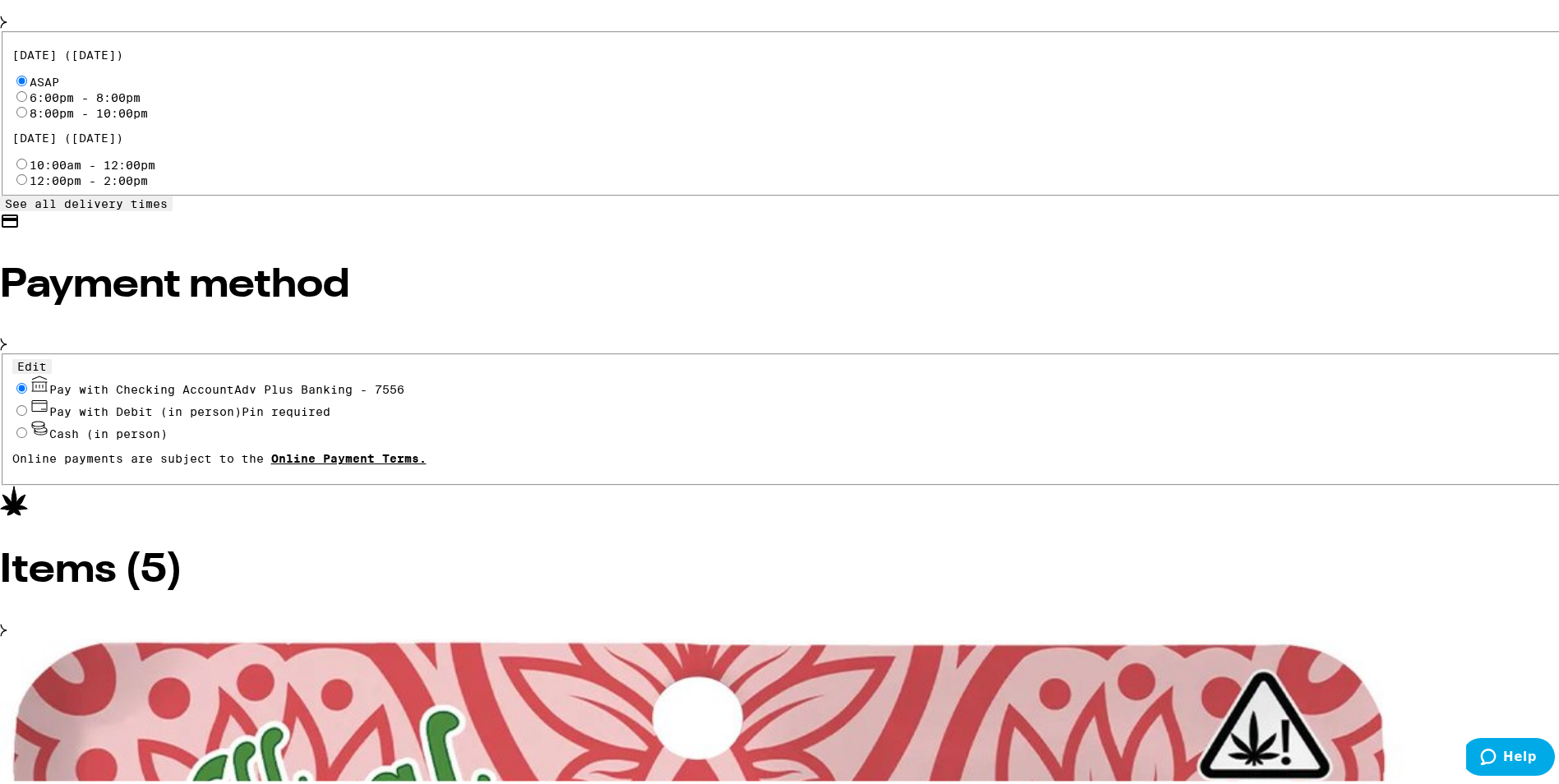
click at [427, 462] on link "Online Payment Terms." at bounding box center [349, 455] width 156 height 13
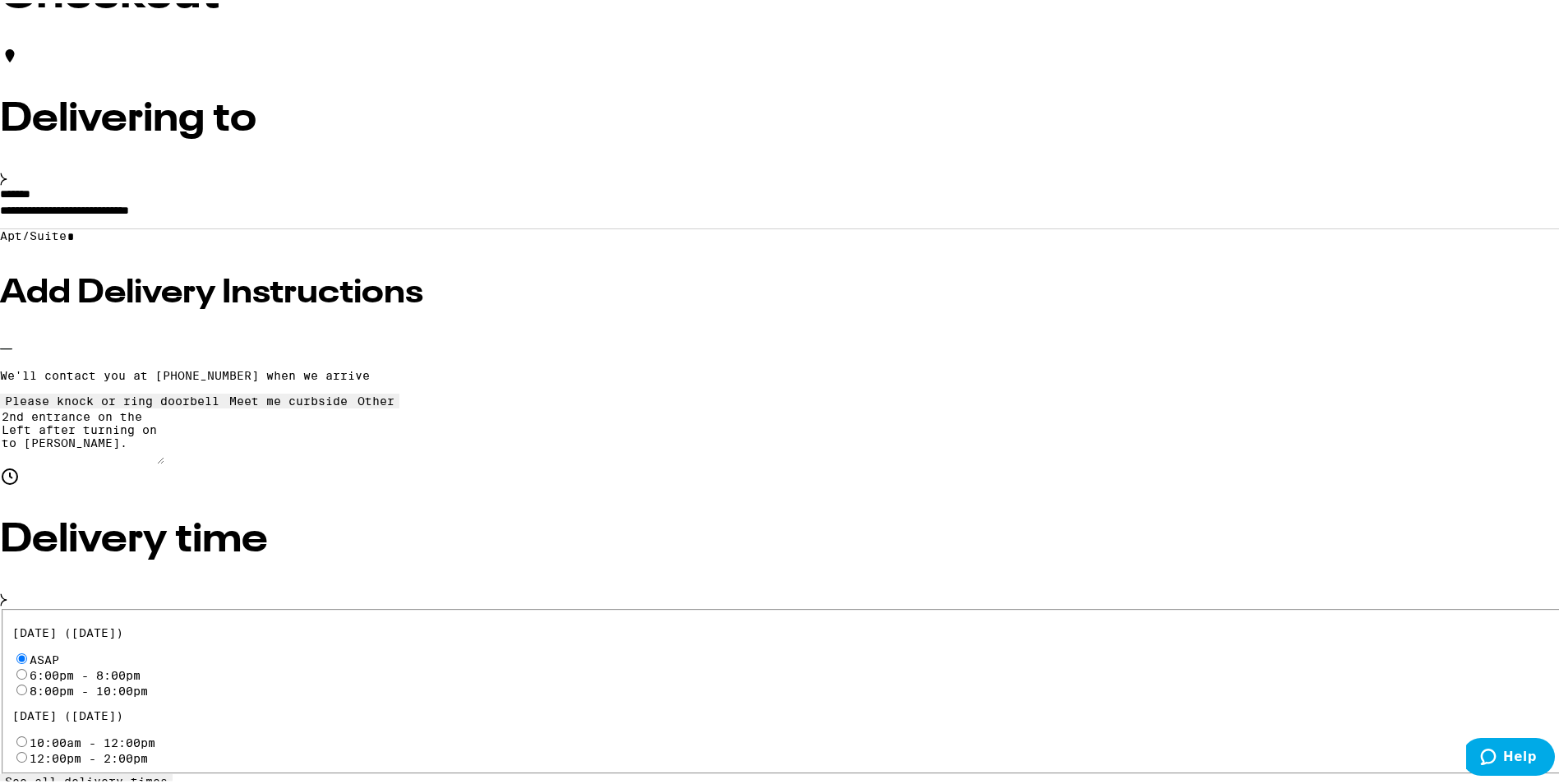
scroll to position [0, 0]
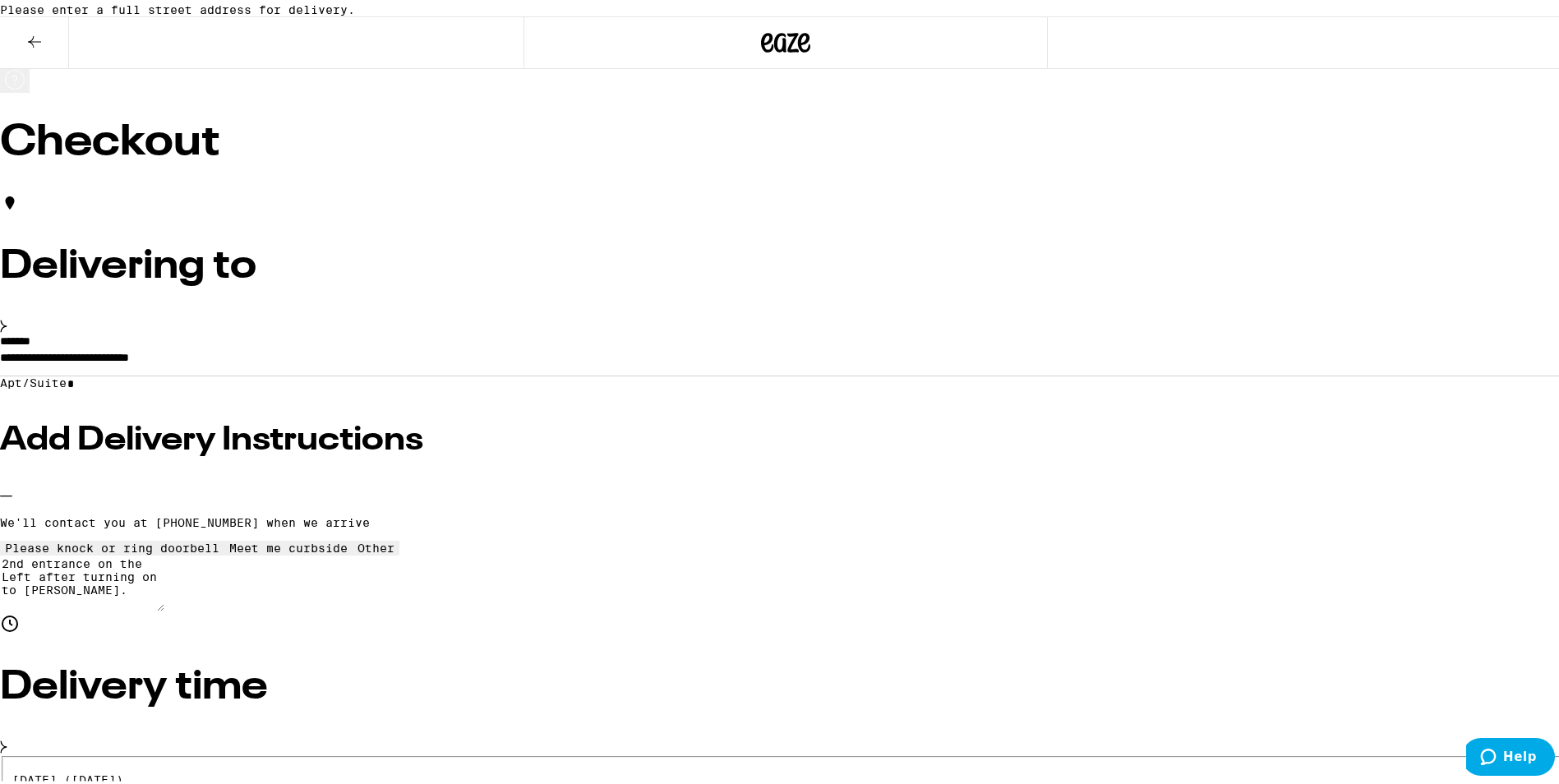
click at [578, 372] on input "**********" at bounding box center [785, 358] width 1571 height 28
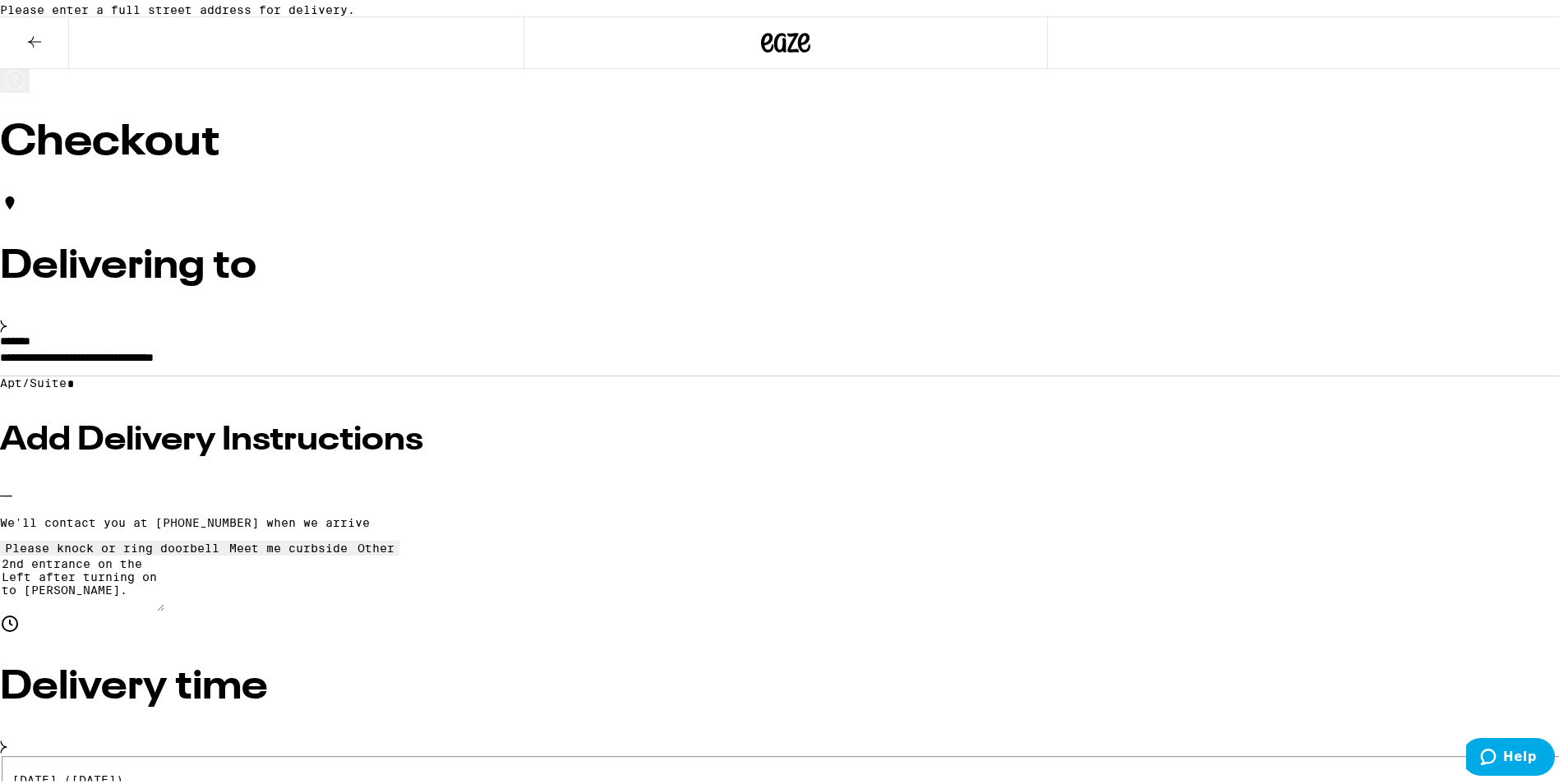
click at [624, 372] on input "**********" at bounding box center [785, 358] width 1571 height 28
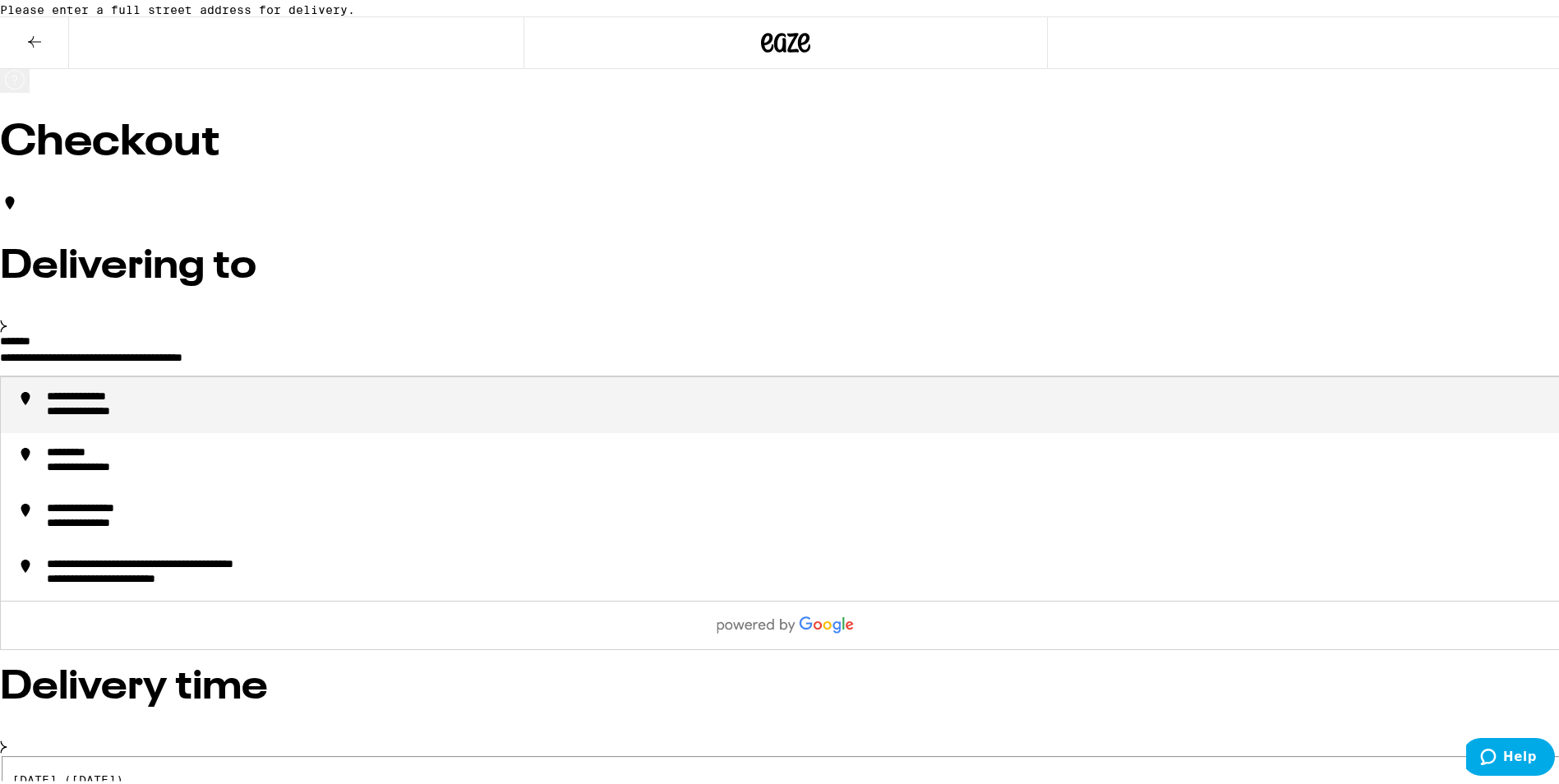
click at [683, 369] on input "**********" at bounding box center [785, 358] width 1571 height 28
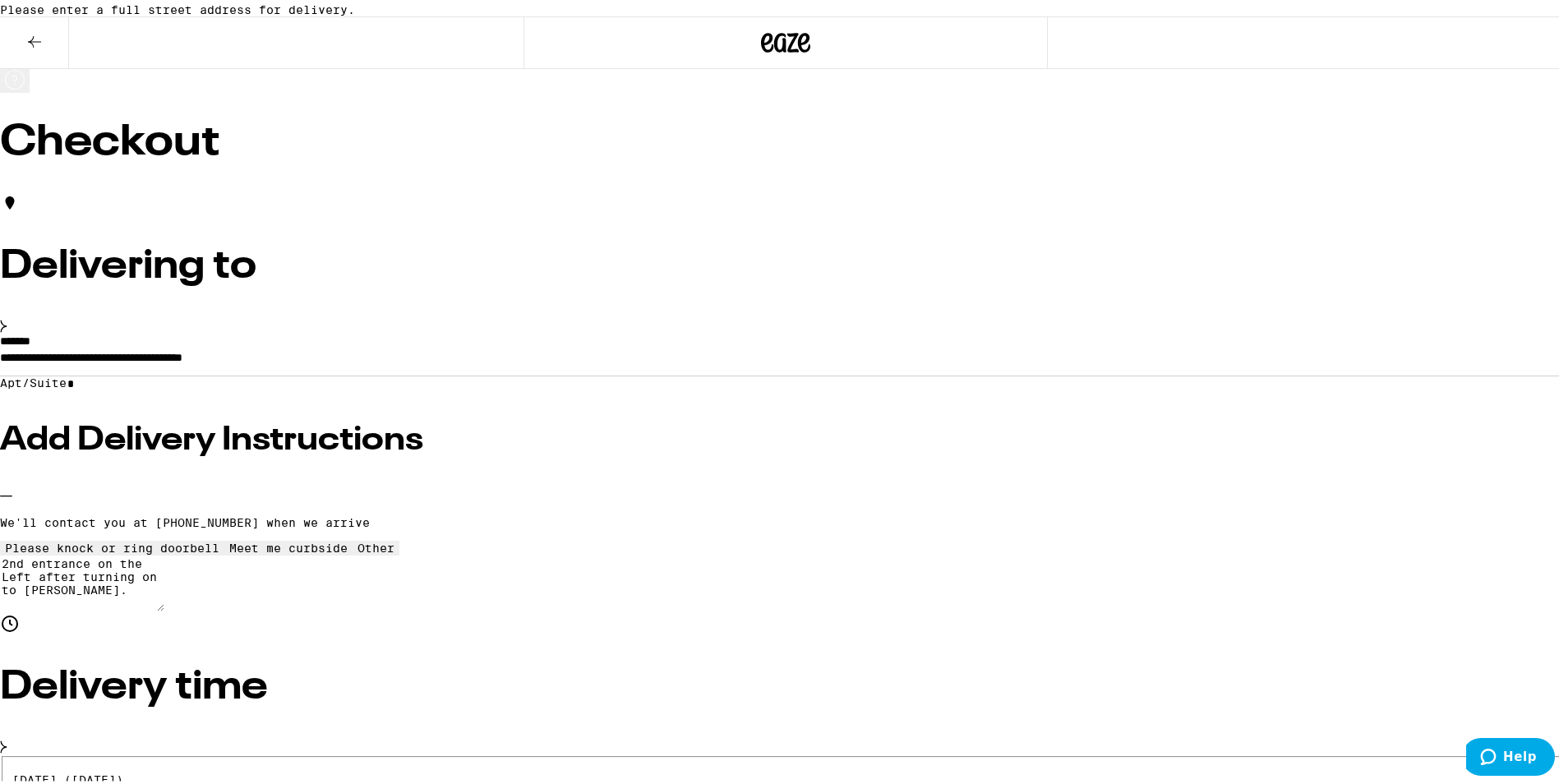
type input "**********"
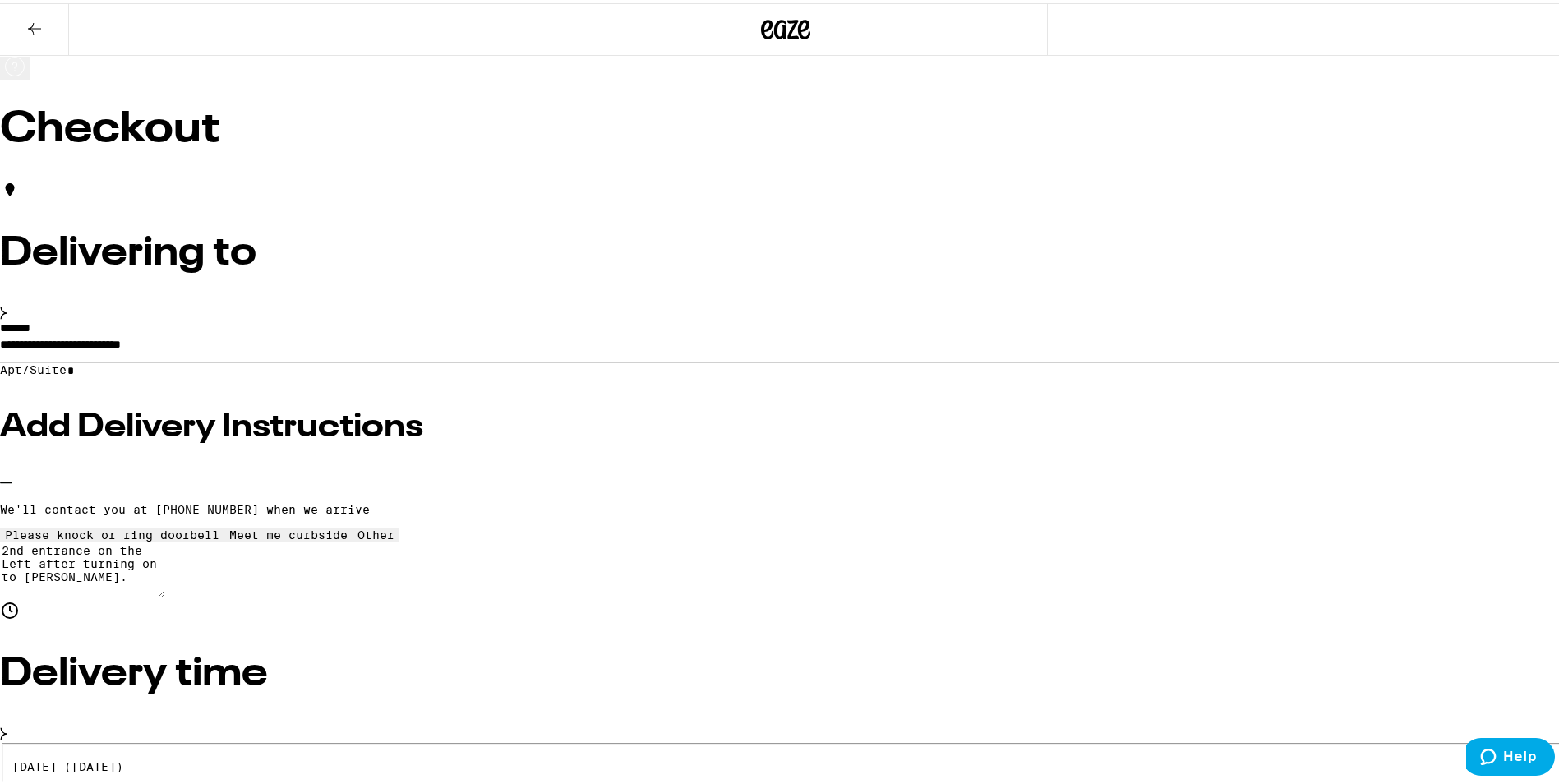
click at [183, 375] on input "*" at bounding box center [125, 368] width 117 height 14
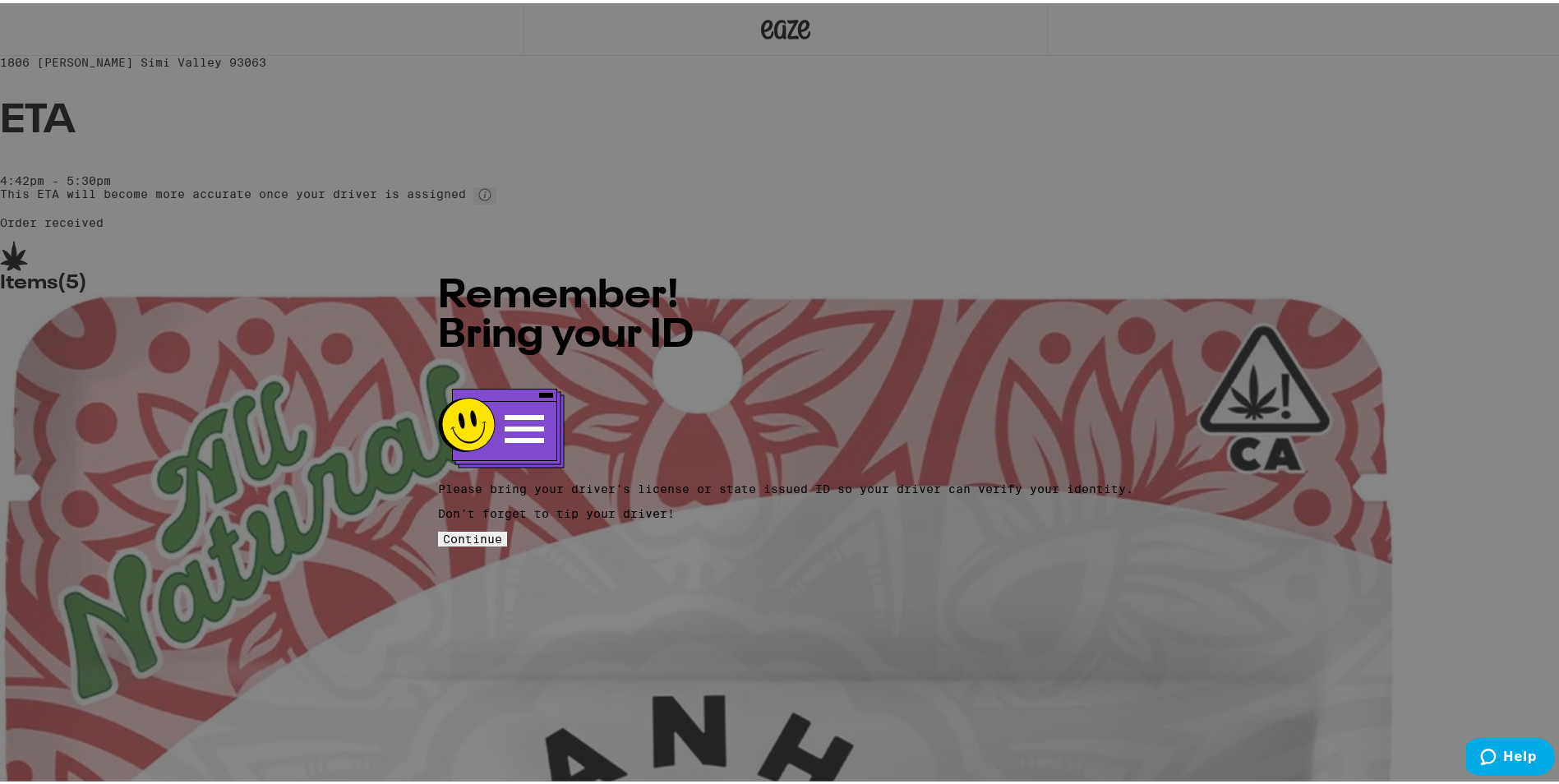
click at [502, 530] on span "Continue" at bounding box center [472, 536] width 59 height 13
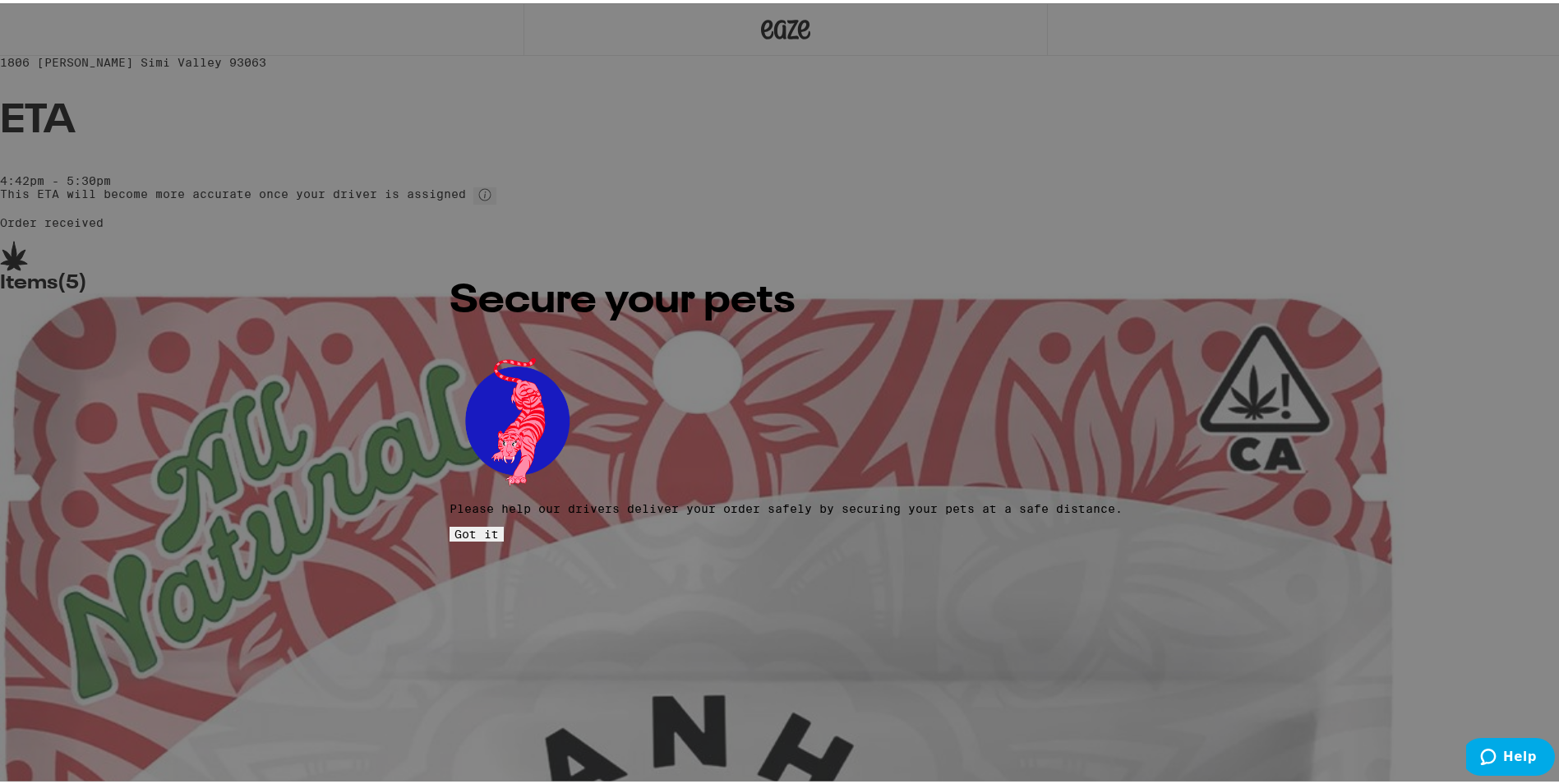
click at [499, 524] on span "Got it" at bounding box center [476, 531] width 44 height 13
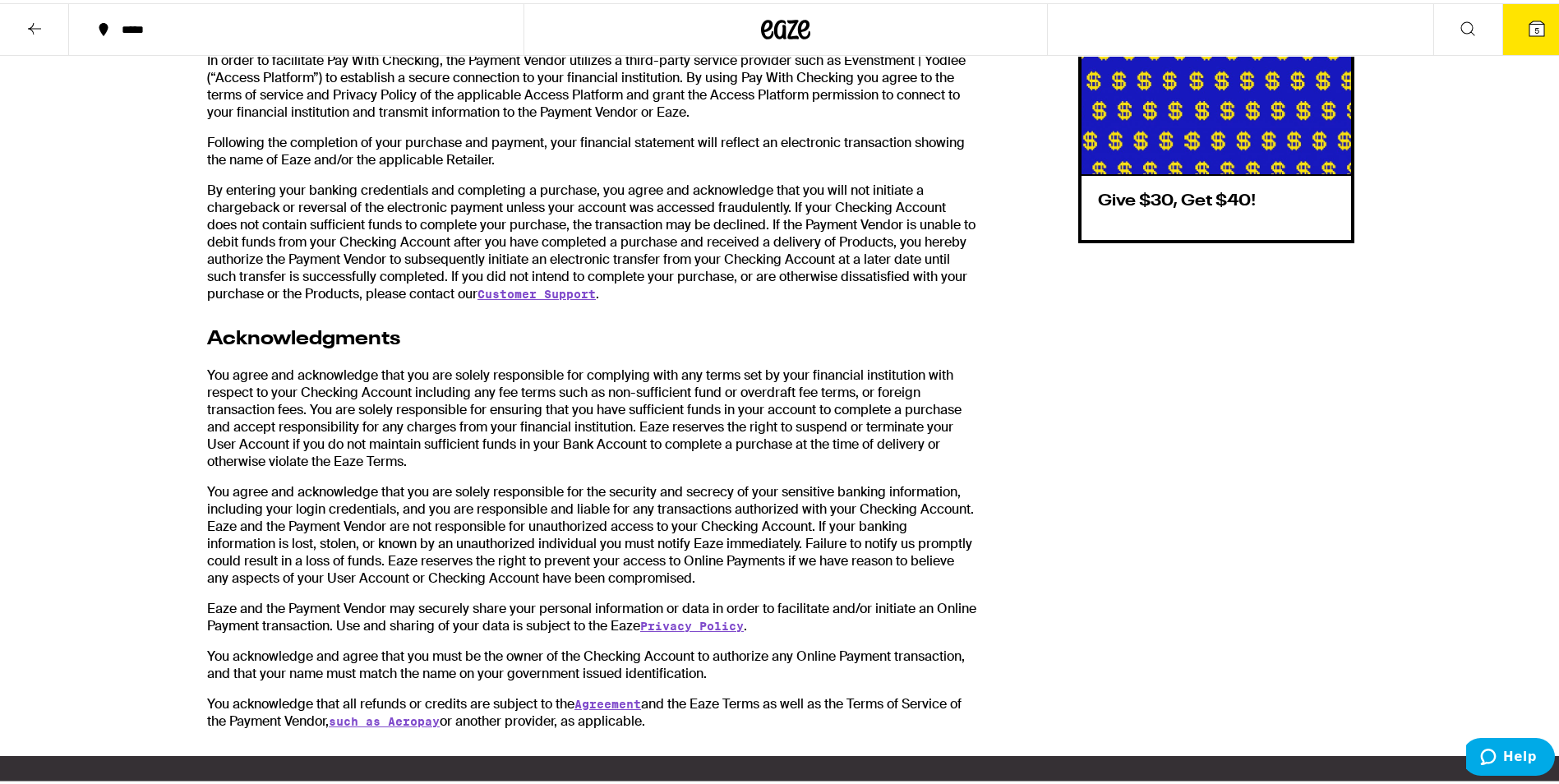
scroll to position [1240, 0]
